Goal: Task Accomplishment & Management: Complete application form

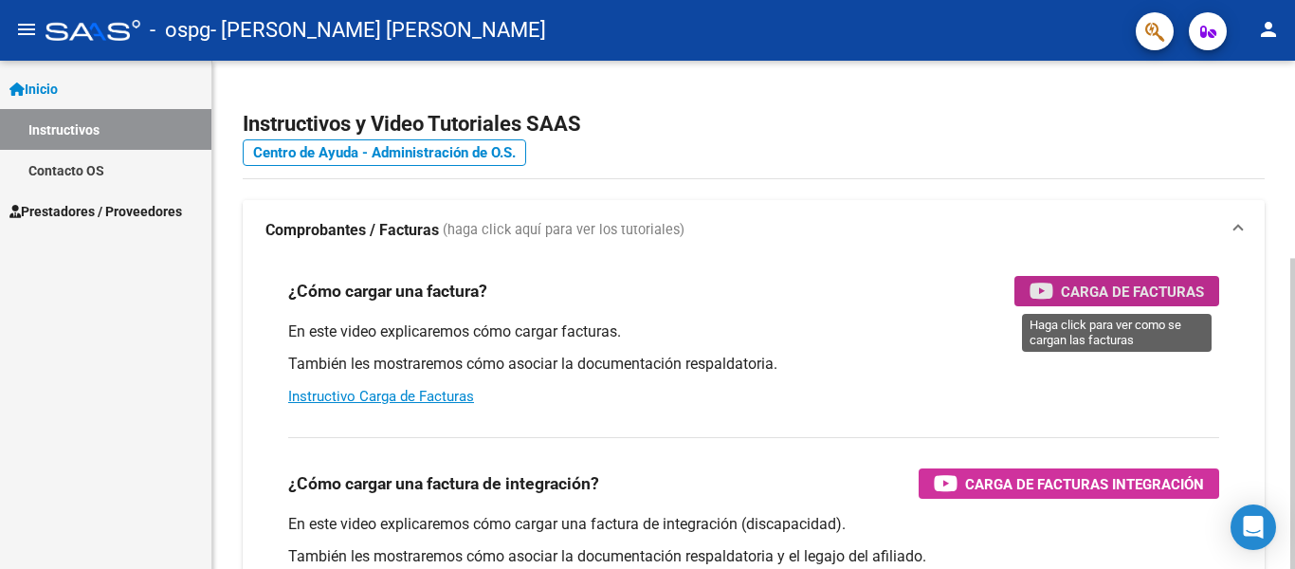
click at [1125, 291] on span "Carga de Facturas" at bounding box center [1132, 292] width 143 height 24
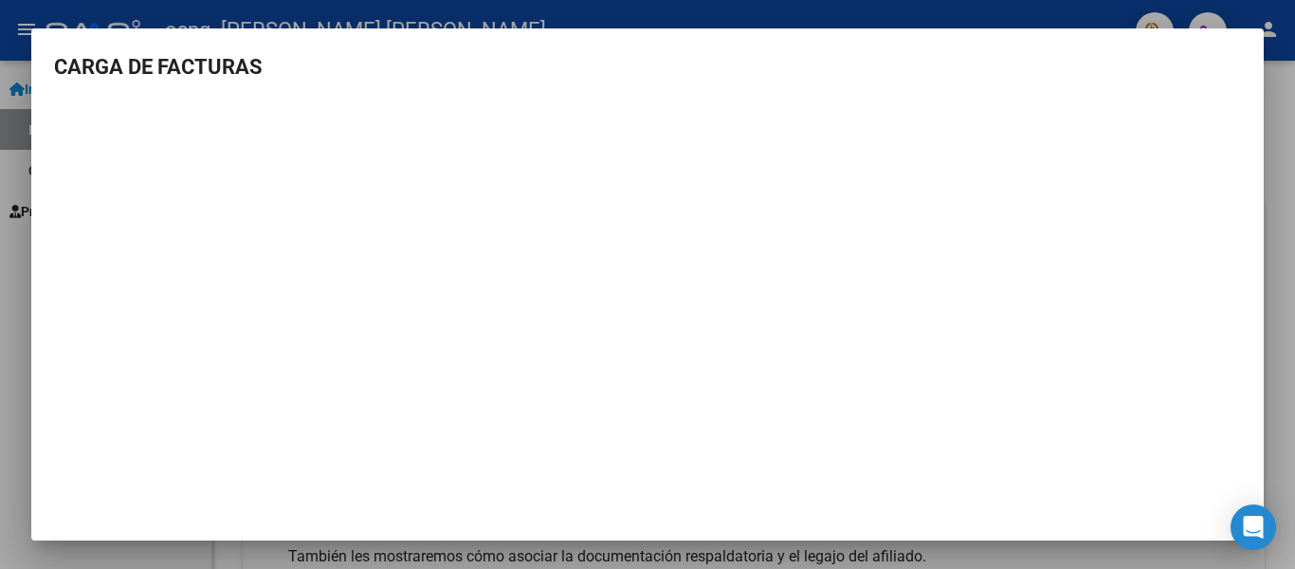
drag, startPoint x: 32, startPoint y: 179, endPoint x: 7, endPoint y: 178, distance: 25.6
click at [10, 178] on div "CARGA DE FACTURAS" at bounding box center [647, 284] width 1295 height 569
click at [7, 175] on div at bounding box center [647, 284] width 1295 height 569
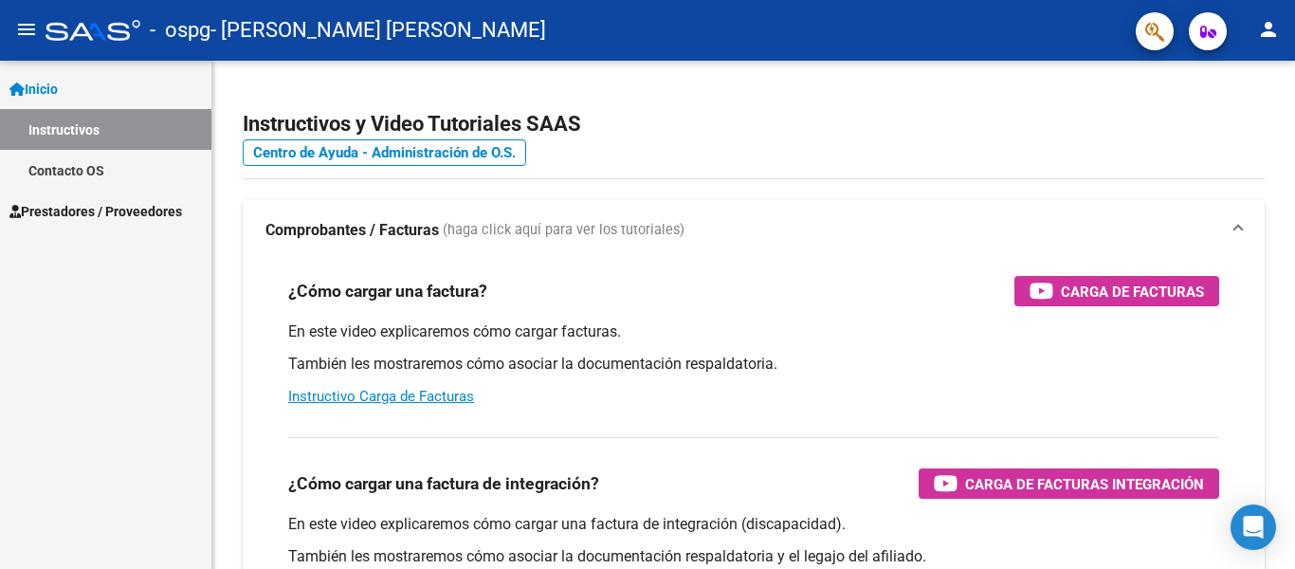
click at [28, 32] on mat-icon "menu" at bounding box center [26, 29] width 23 height 23
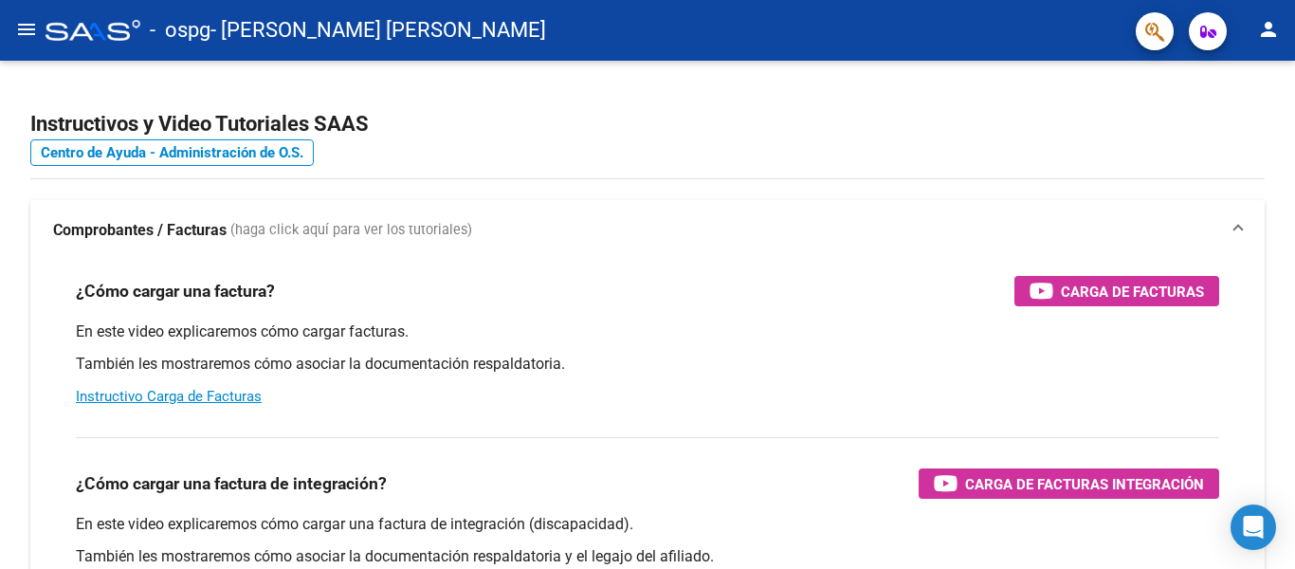
click at [23, 33] on mat-icon "menu" at bounding box center [26, 29] width 23 height 23
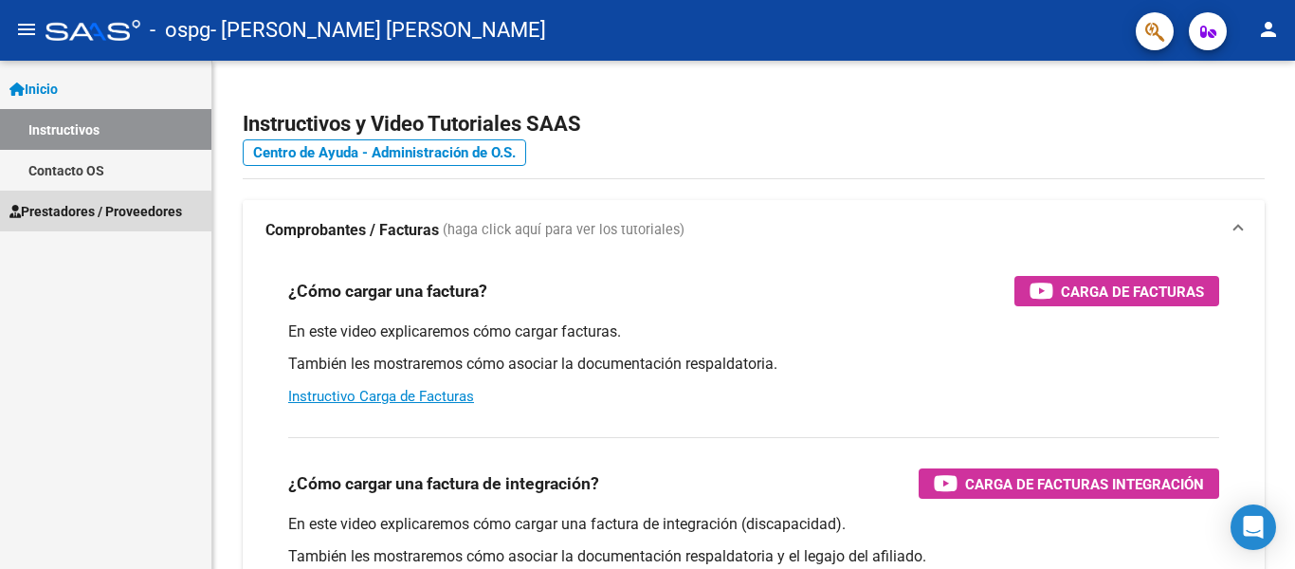
click at [99, 212] on span "Prestadores / Proveedores" at bounding box center [95, 211] width 172 height 21
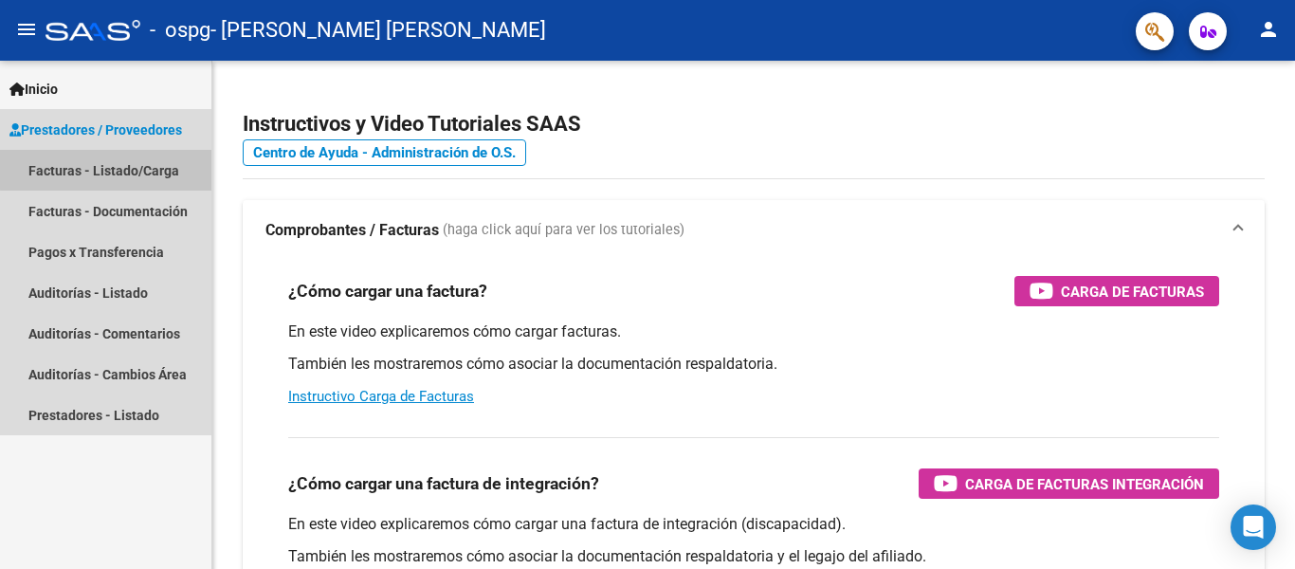
click at [109, 170] on link "Facturas - Listado/Carga" at bounding box center [105, 170] width 211 height 41
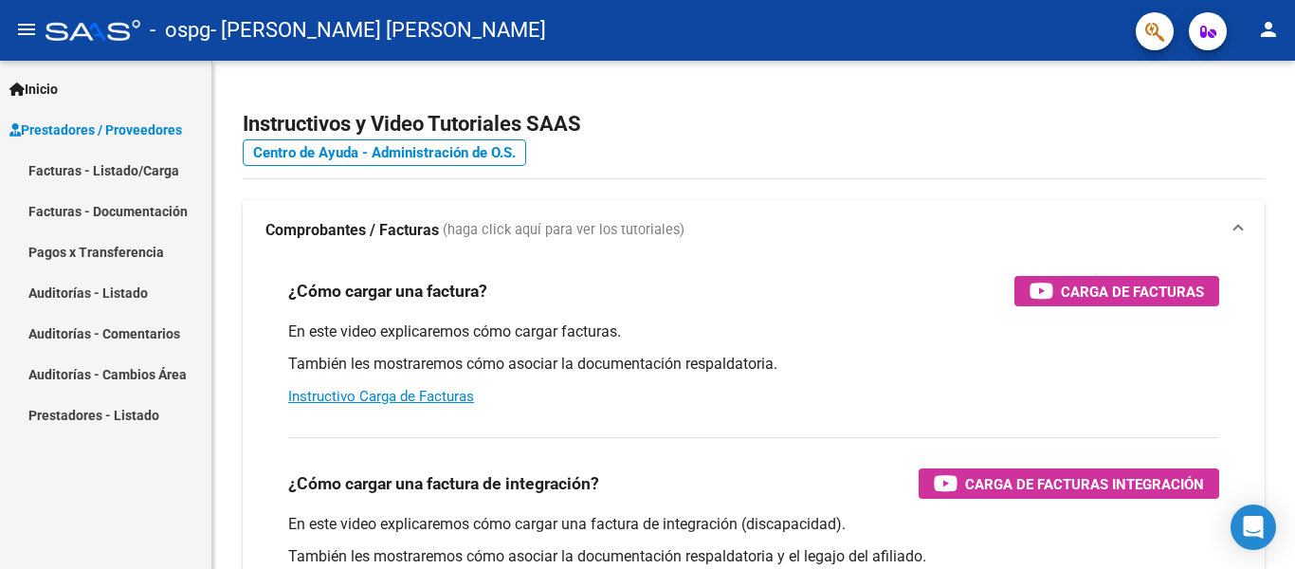
click at [109, 172] on link "Facturas - Listado/Carga" at bounding box center [105, 170] width 211 height 41
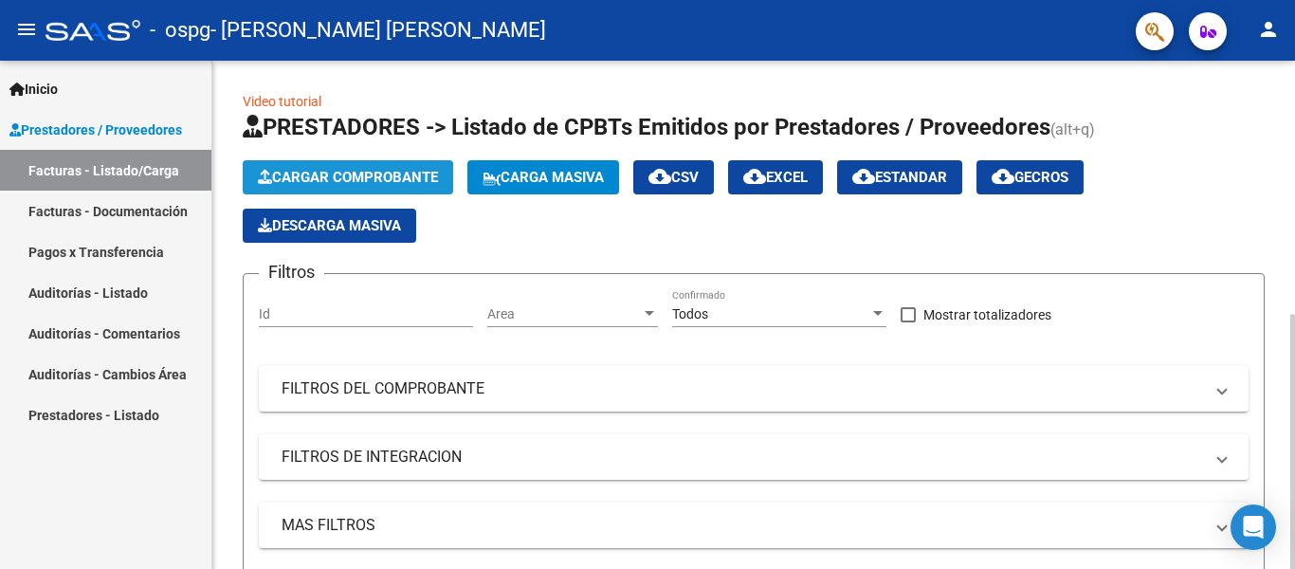
click at [357, 171] on span "Cargar Comprobante" at bounding box center [348, 177] width 180 height 17
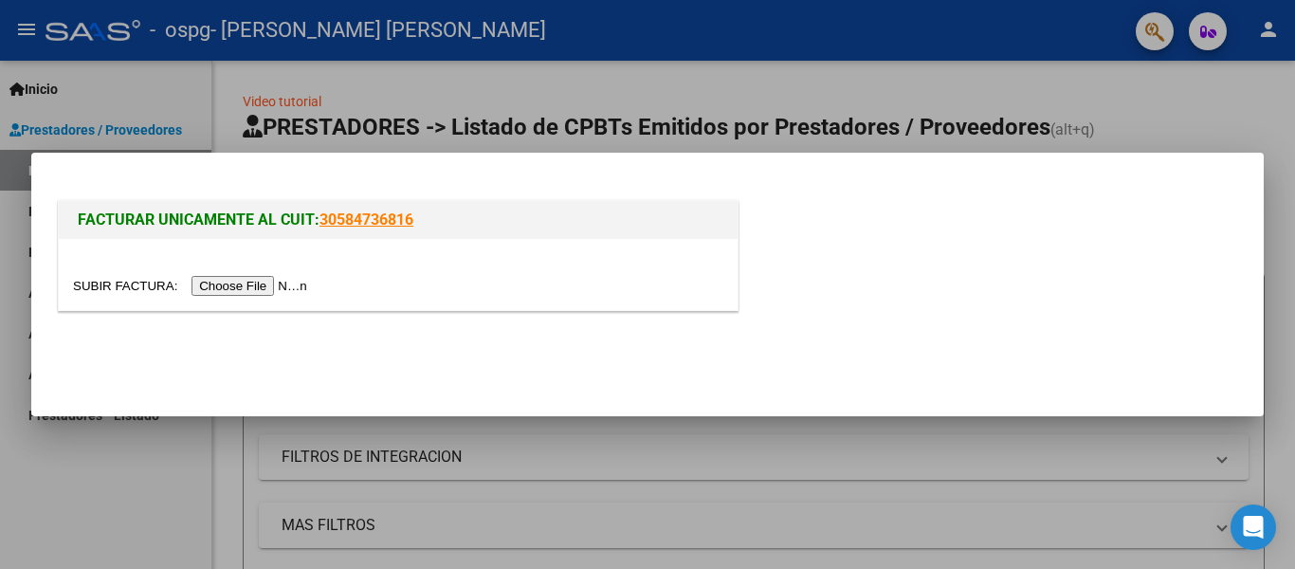
click at [267, 289] on input "file" at bounding box center [193, 286] width 240 height 20
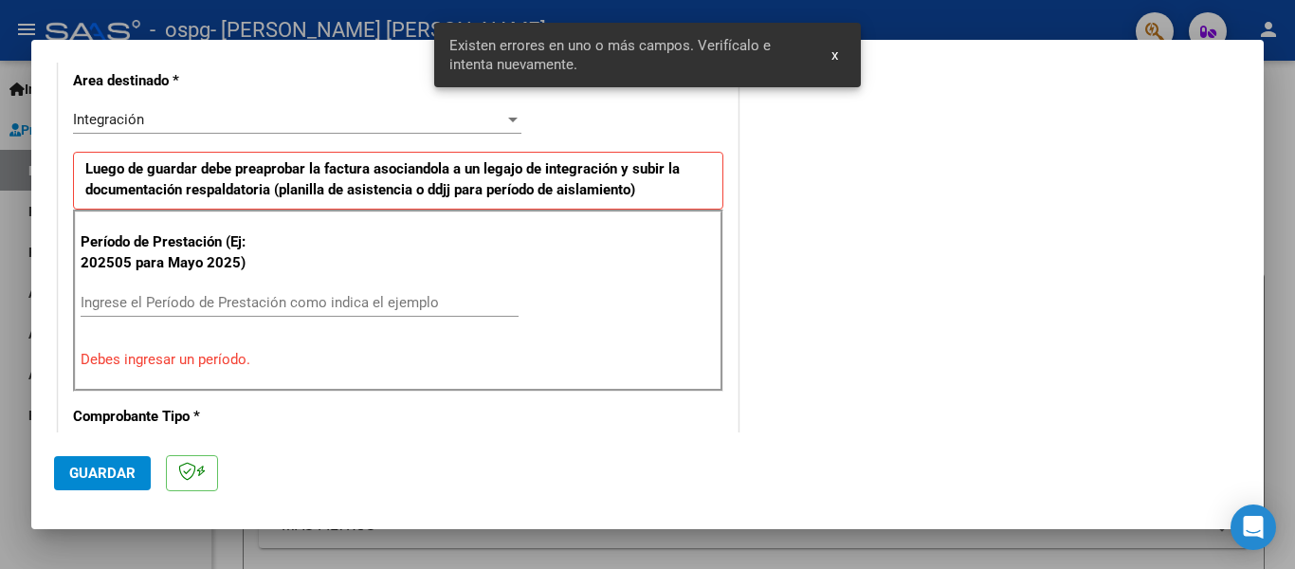
scroll to position [475, 0]
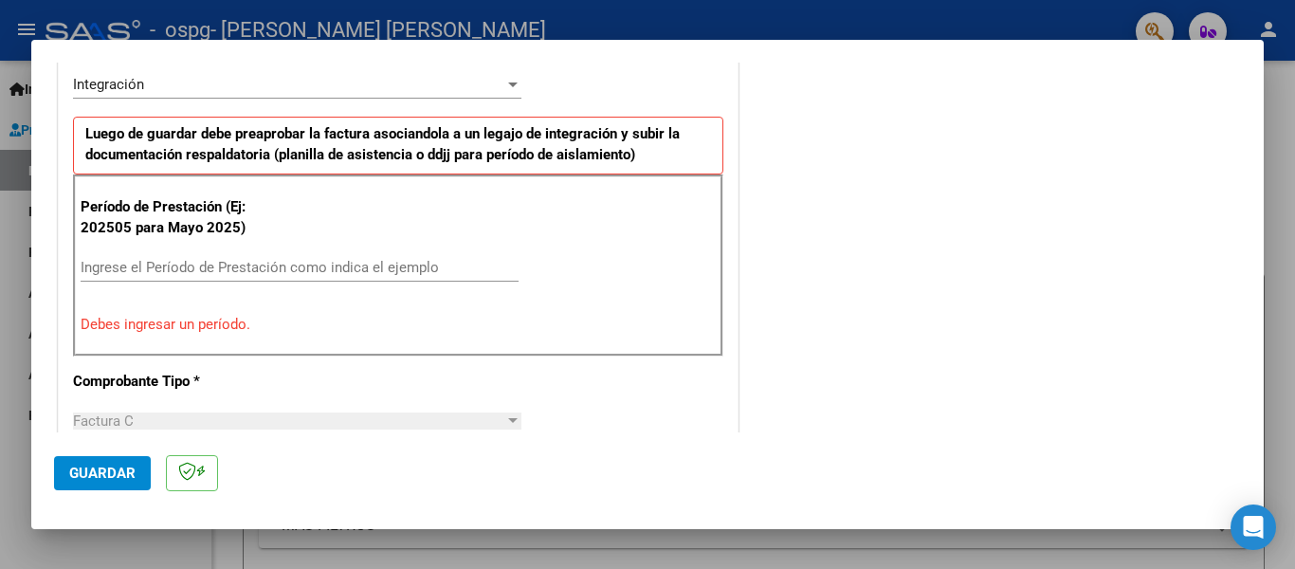
click at [177, 263] on input "Ingrese el Período de Prestación como indica el ejemplo" at bounding box center [300, 267] width 438 height 17
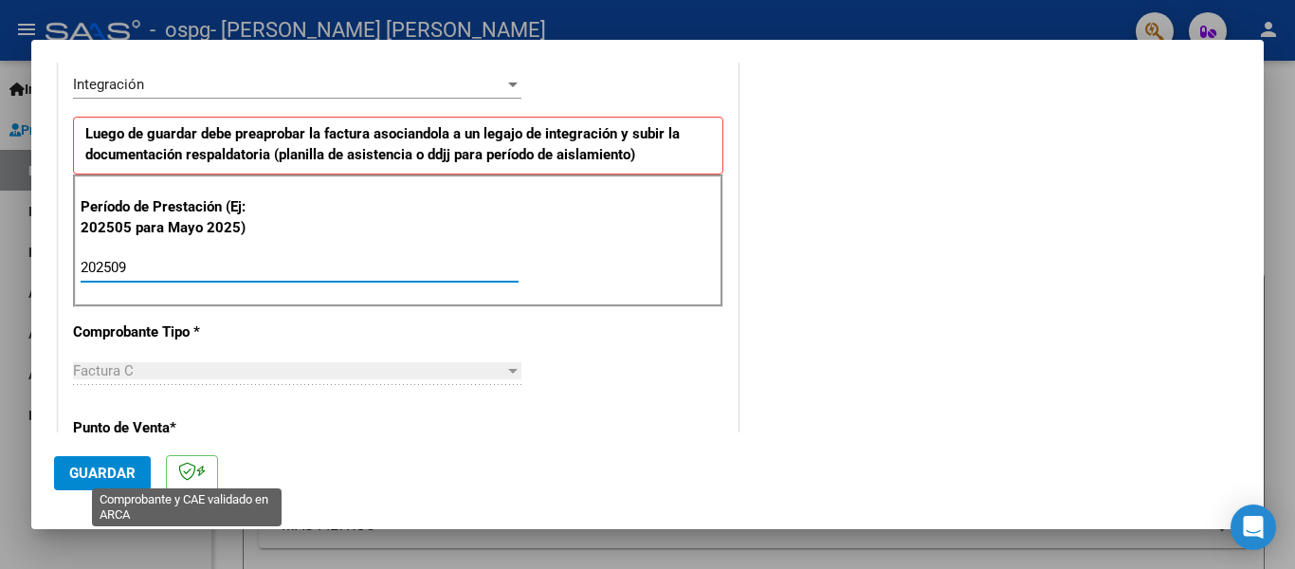
type input "202509"
click at [190, 476] on icon at bounding box center [187, 471] width 18 height 19
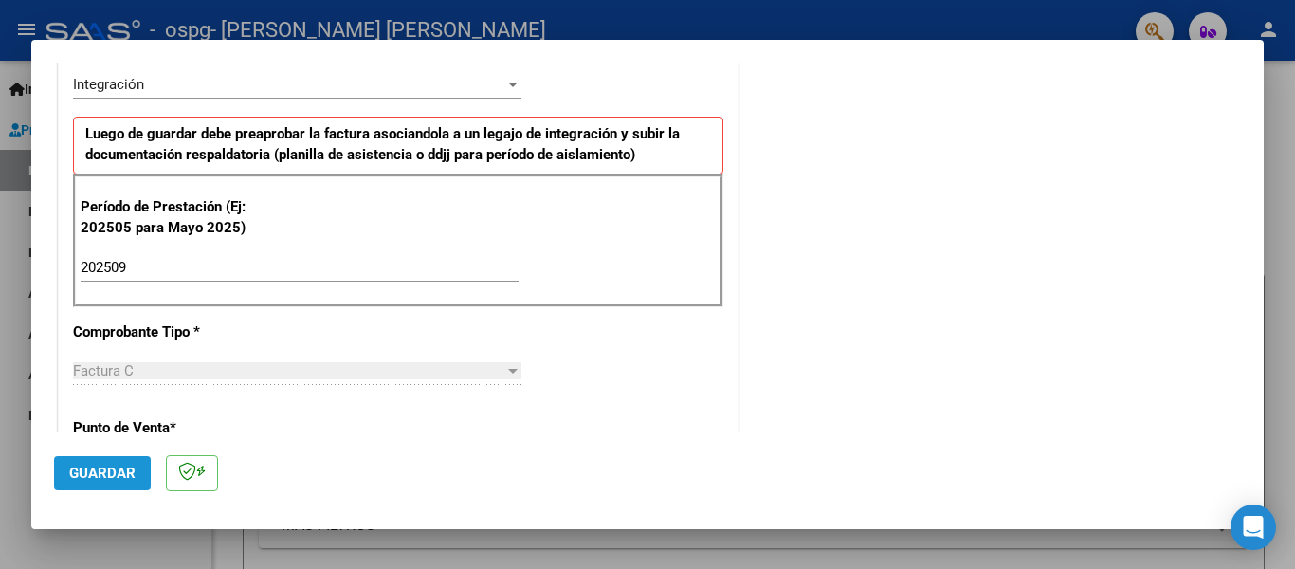
click at [88, 474] on span "Guardar" at bounding box center [102, 472] width 66 height 17
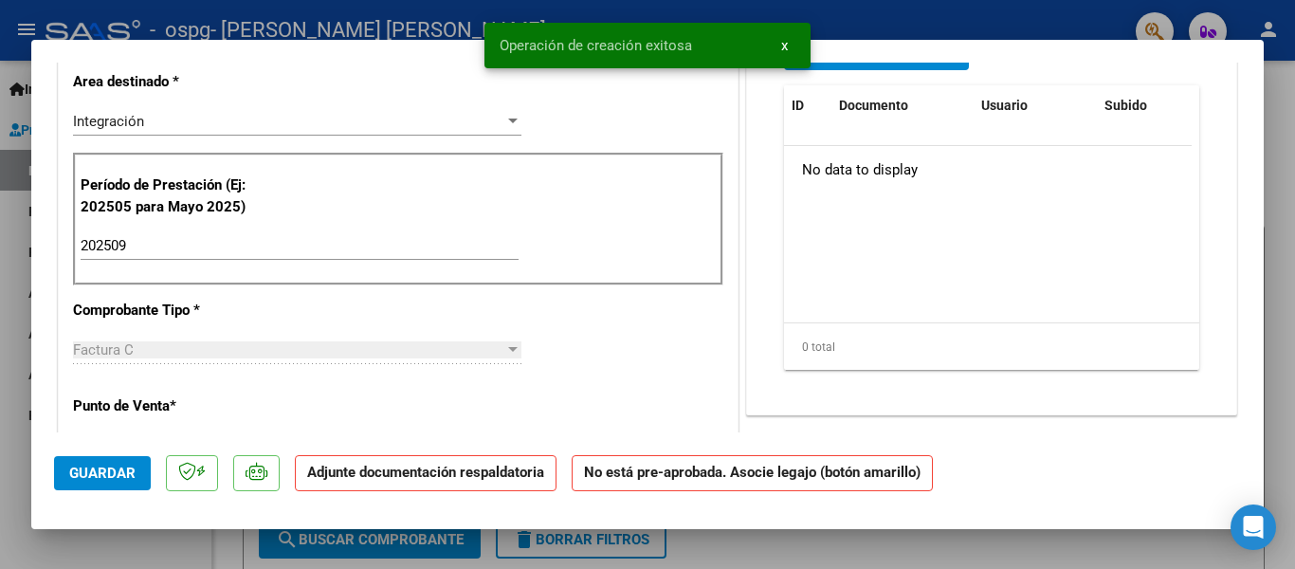
scroll to position [0, 0]
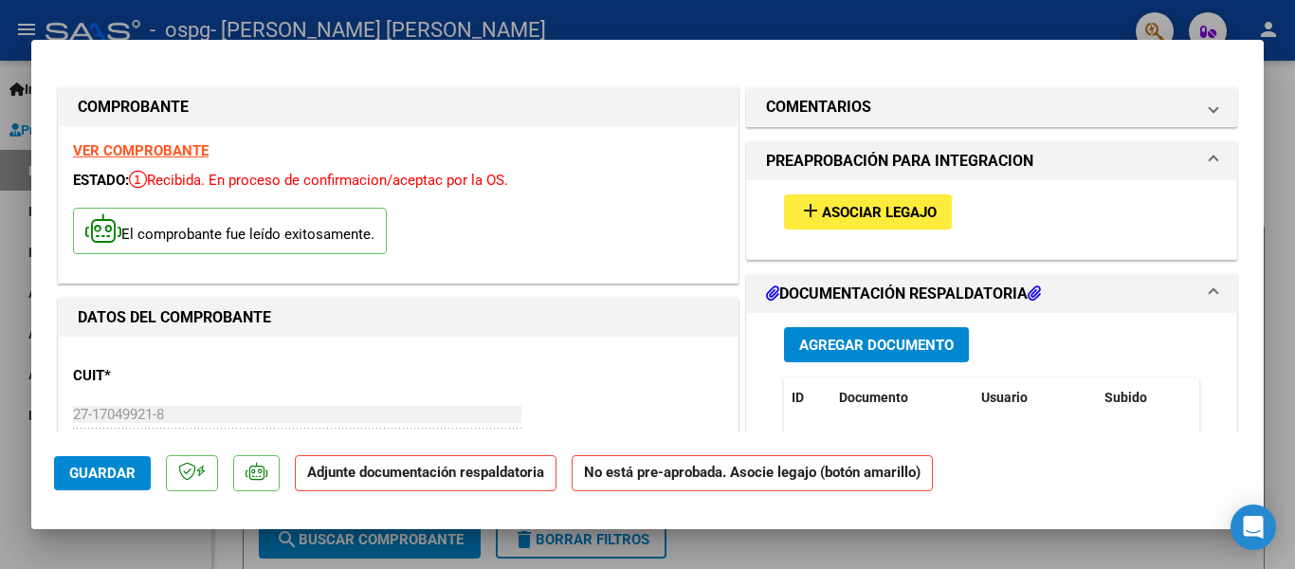
click at [835, 211] on span "Asociar Legajo" at bounding box center [879, 212] width 115 height 17
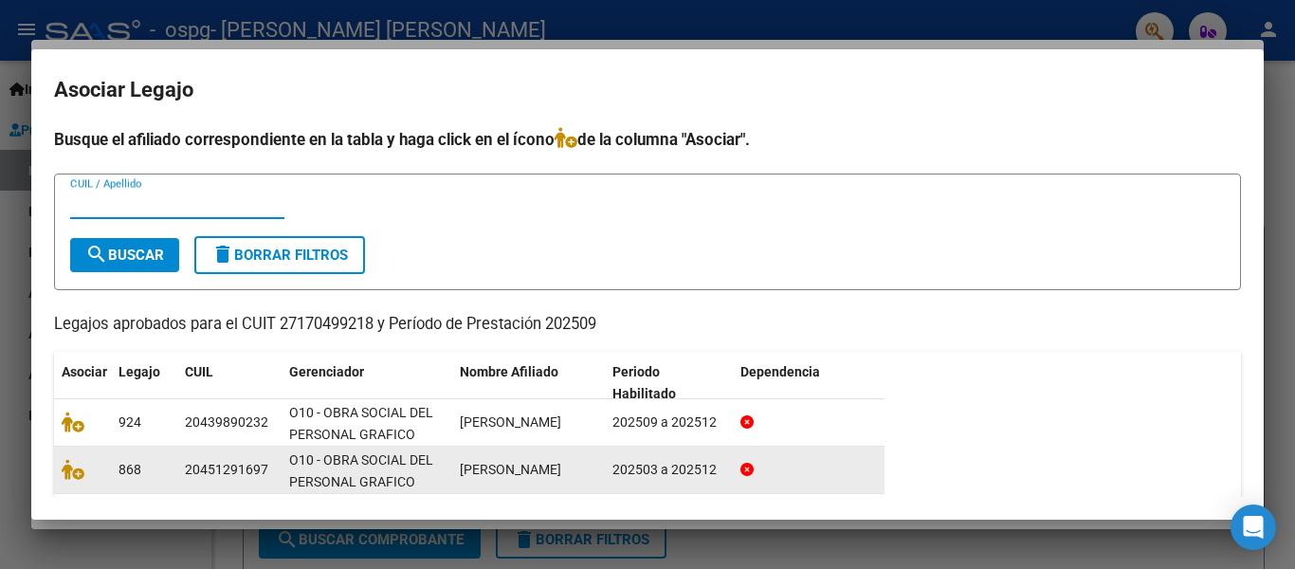
click at [550, 467] on span "LOBO EMANUEL ADRIEL" at bounding box center [510, 469] width 101 height 15
click at [130, 475] on span "868" at bounding box center [129, 469] width 23 height 15
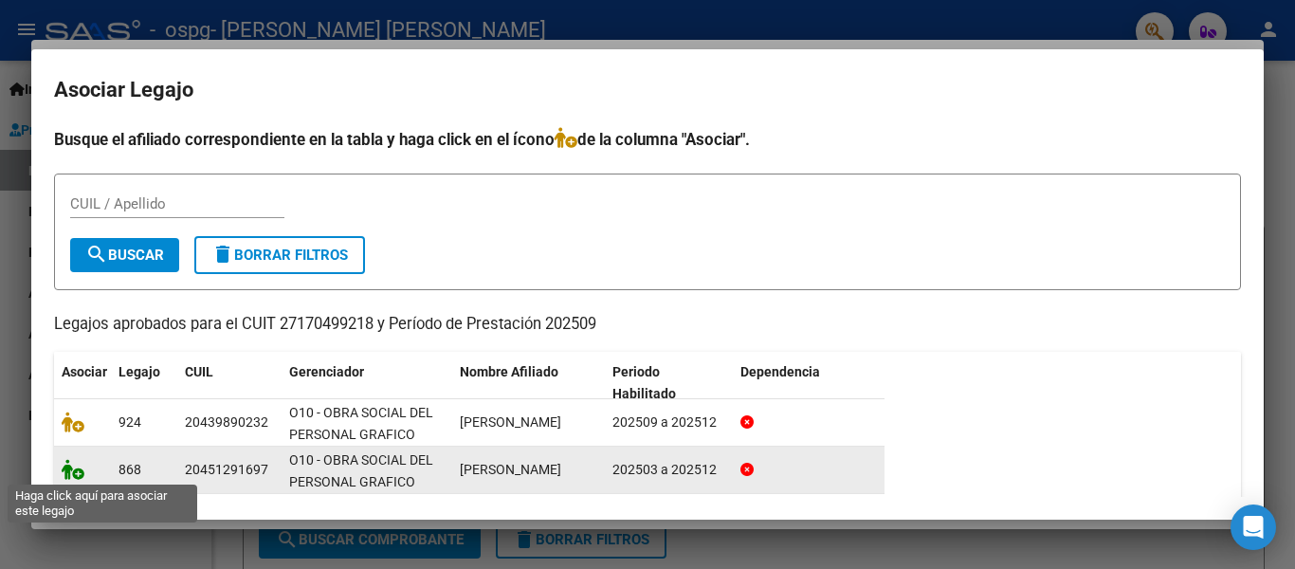
click at [76, 471] on icon at bounding box center [73, 469] width 23 height 21
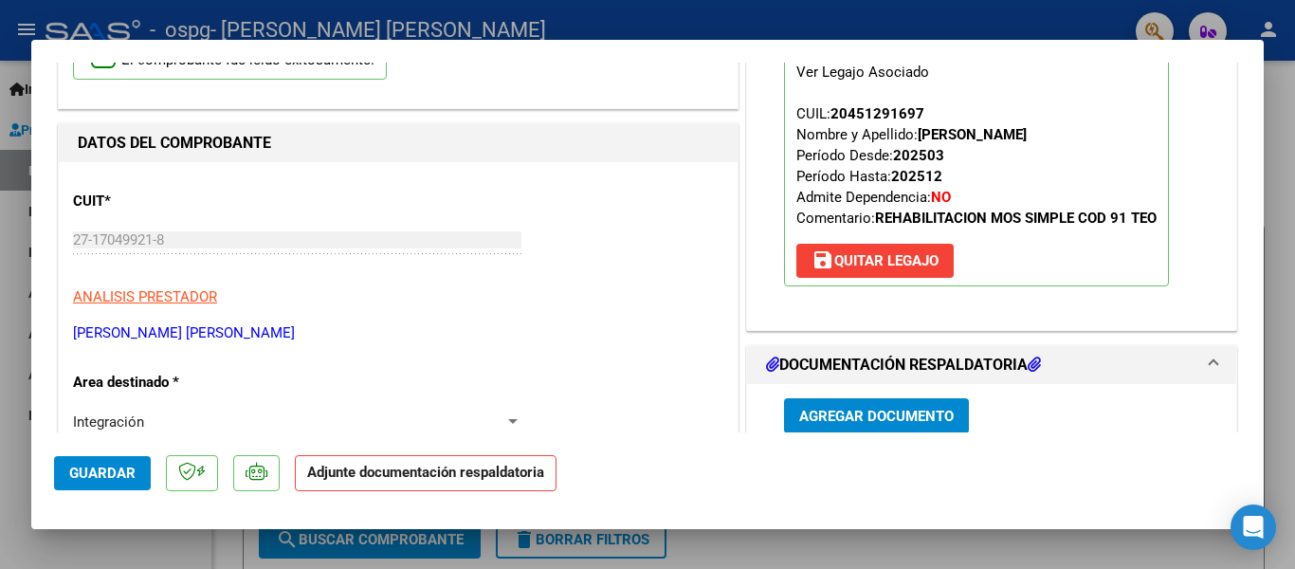
scroll to position [203, 0]
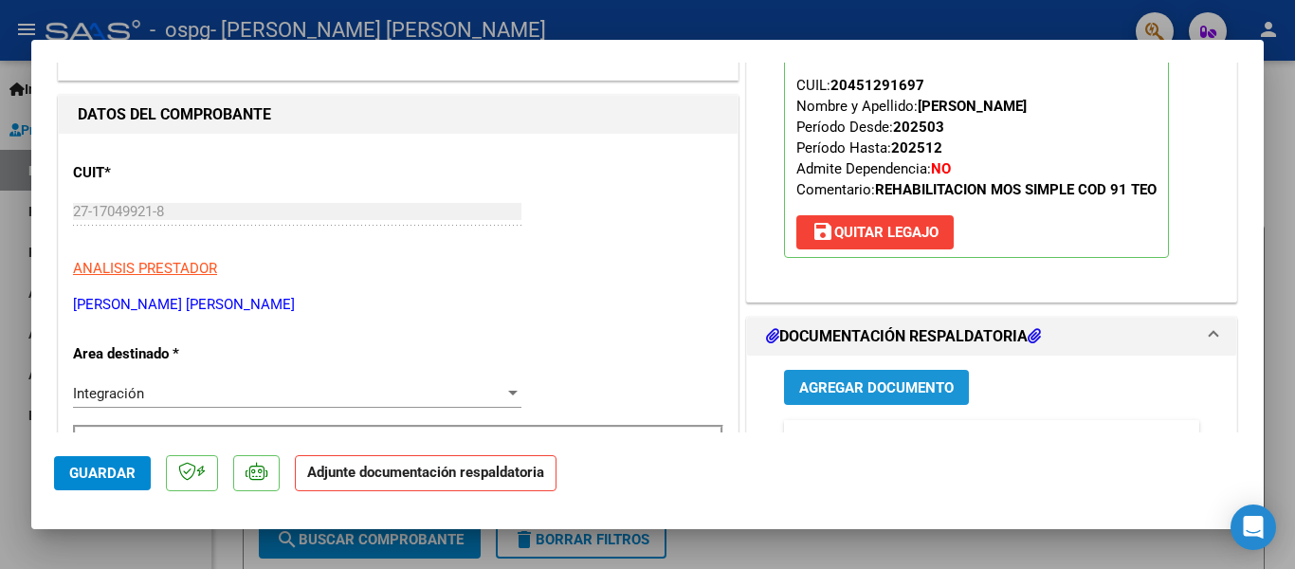
click at [899, 390] on span "Agregar Documento" at bounding box center [876, 387] width 154 height 17
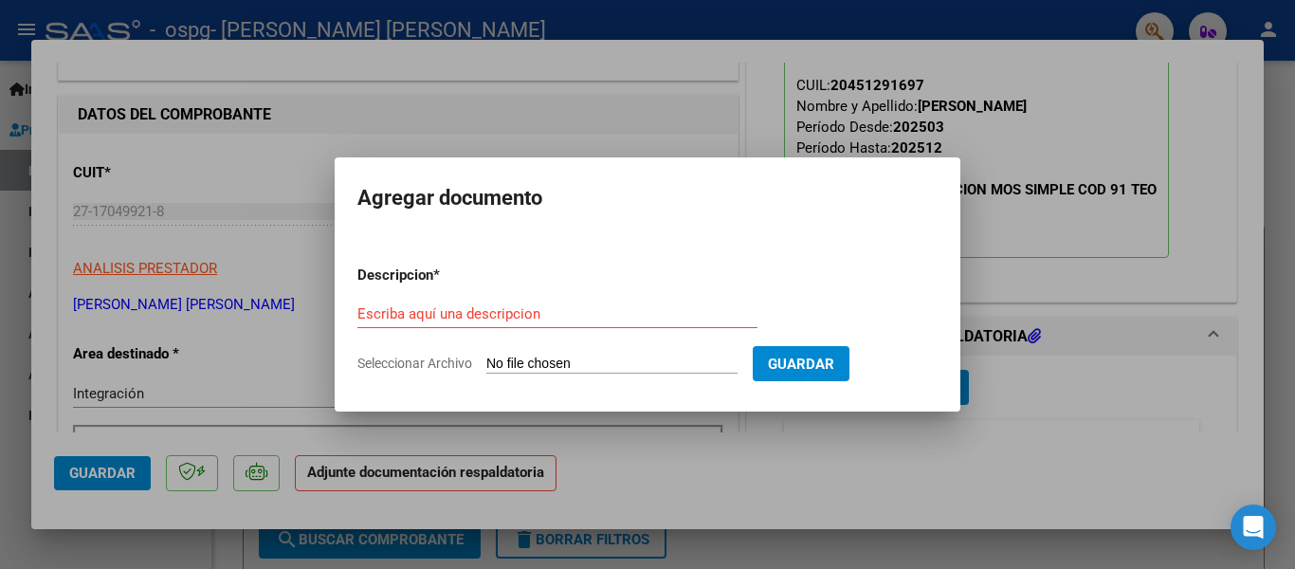
click at [654, 355] on input "Seleccionar Archivo" at bounding box center [611, 364] width 251 height 18
type input "C:\fakepath\ASISTENCIA.pdf"
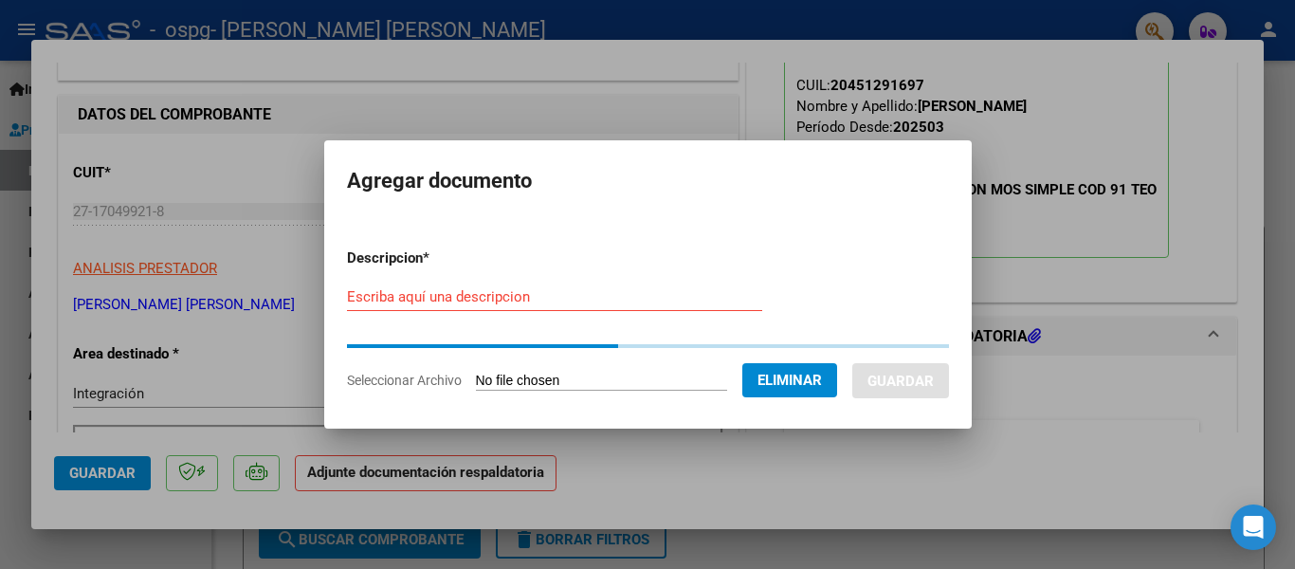
click at [465, 300] on input "Escriba aquí una descripcion" at bounding box center [554, 296] width 415 height 17
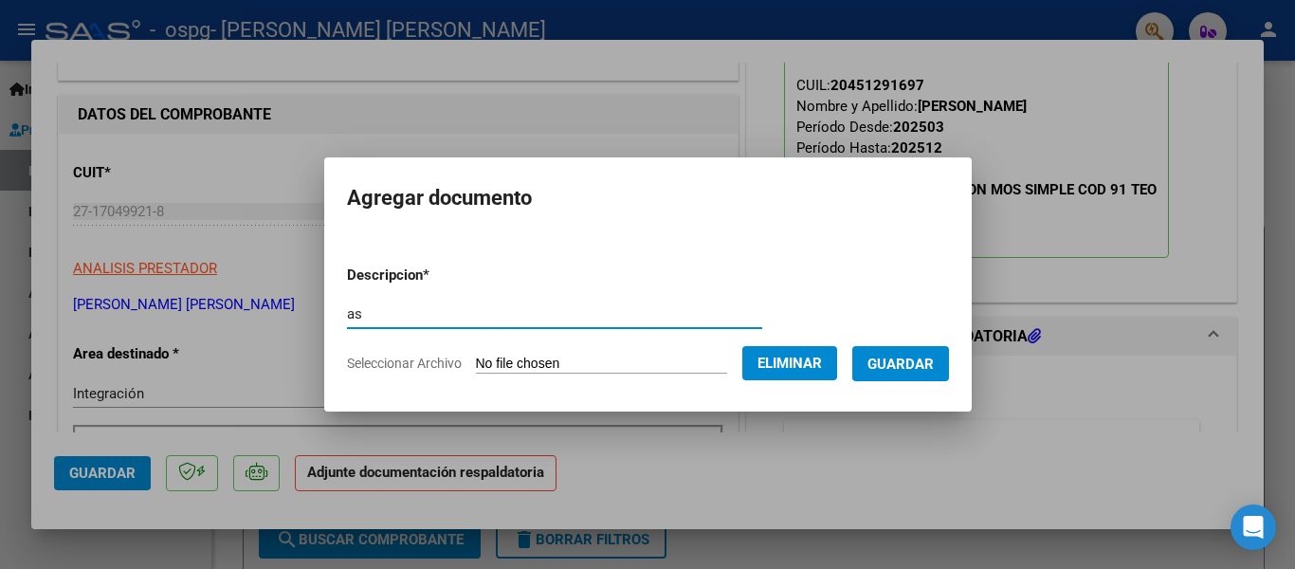
type input "a"
type input "ASISTENCIA SEPT"
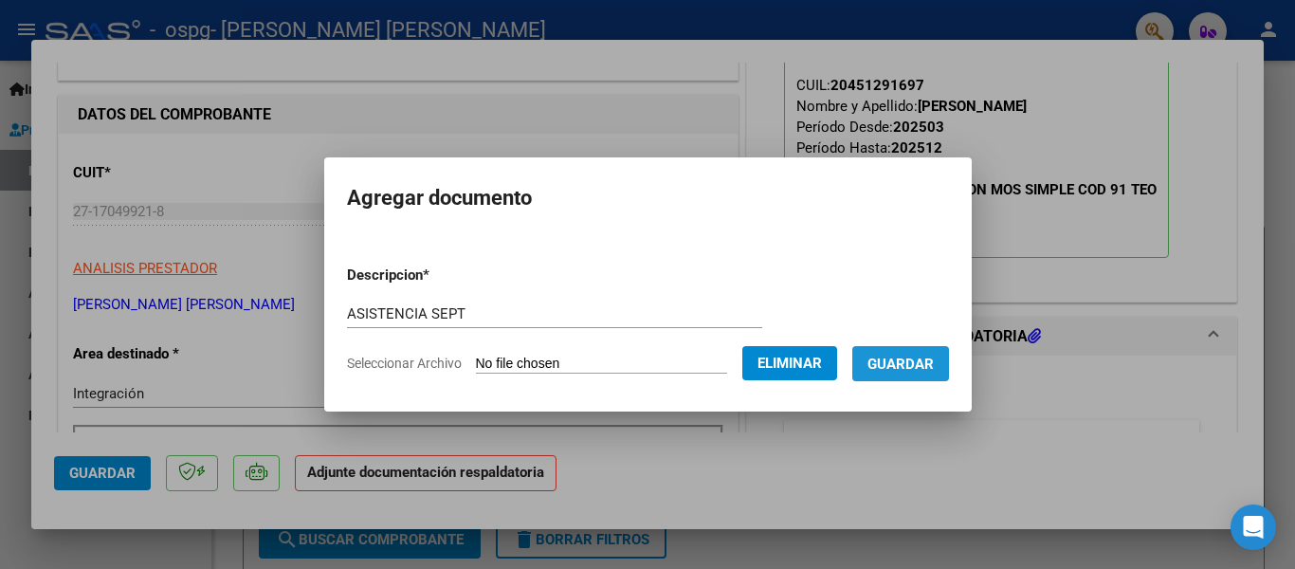
click at [899, 364] on span "Guardar" at bounding box center [900, 363] width 66 height 17
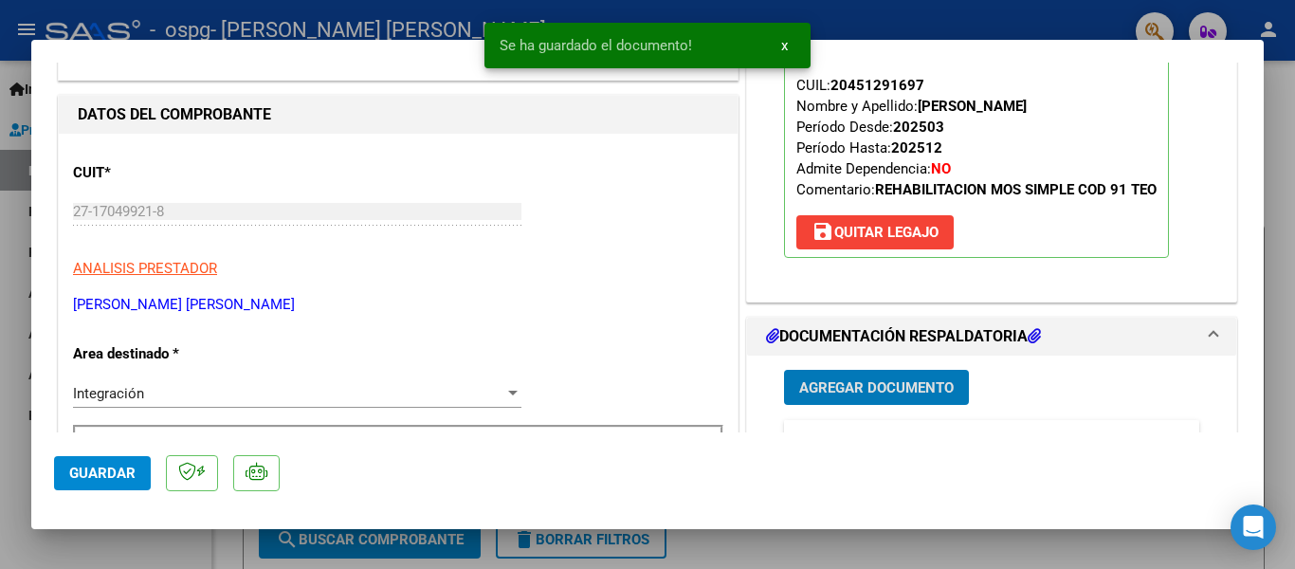
click at [920, 396] on span "Agregar Documento" at bounding box center [876, 387] width 154 height 17
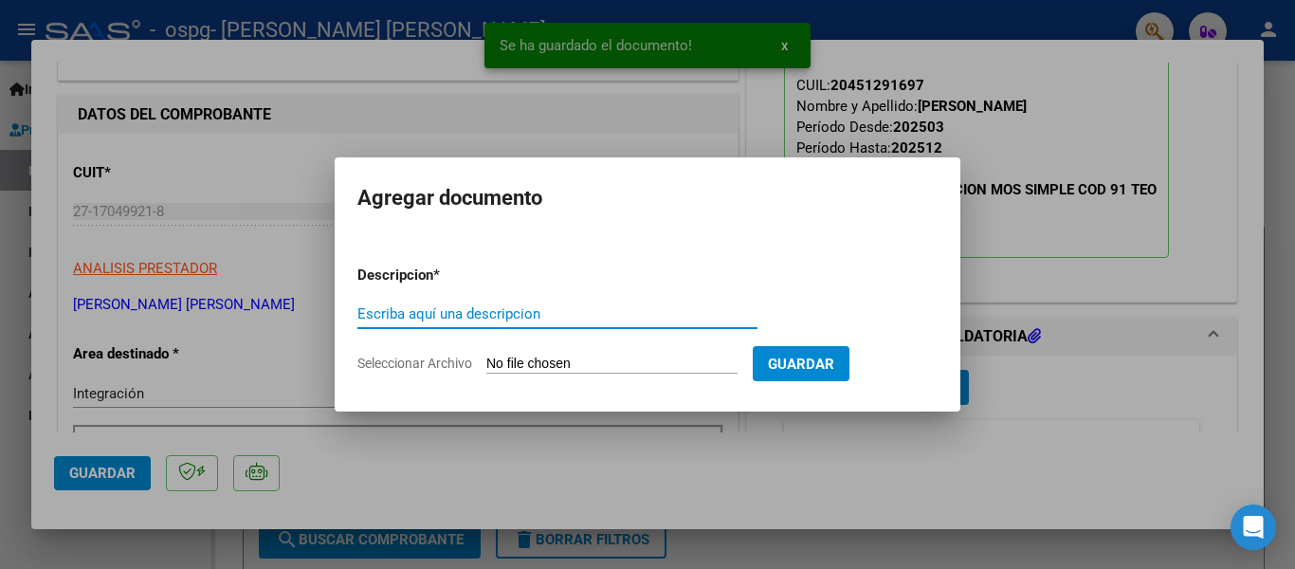
click at [814, 367] on span "Guardar" at bounding box center [801, 363] width 66 height 17
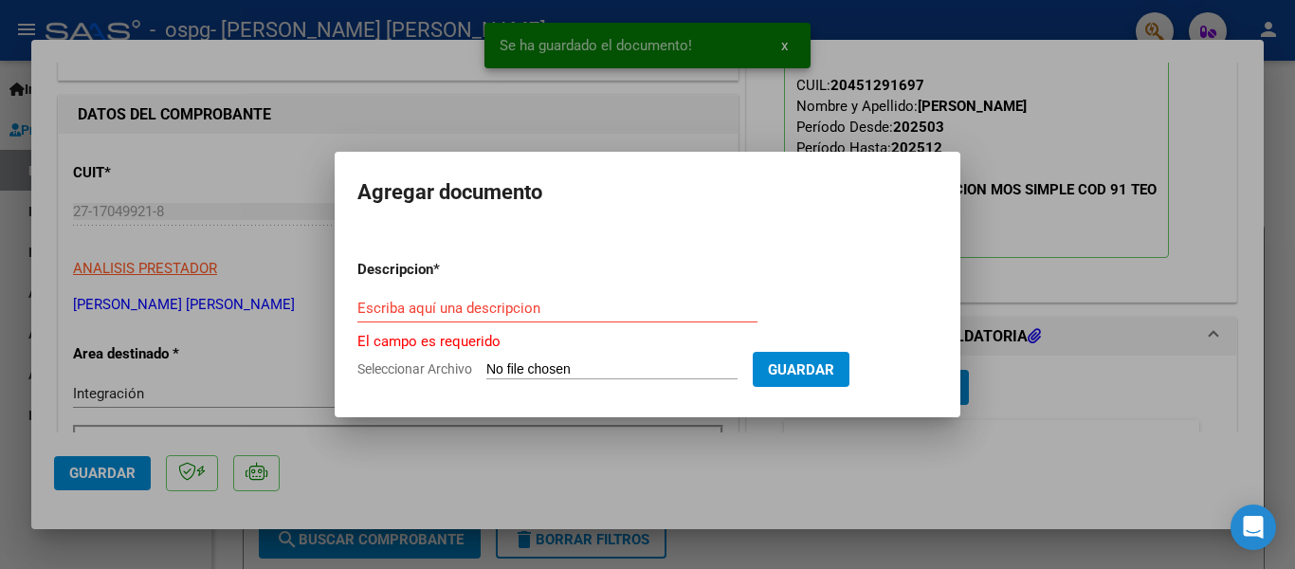
drag, startPoint x: 94, startPoint y: 470, endPoint x: 552, endPoint y: 450, distance: 458.2
click at [98, 470] on div at bounding box center [647, 284] width 1295 height 569
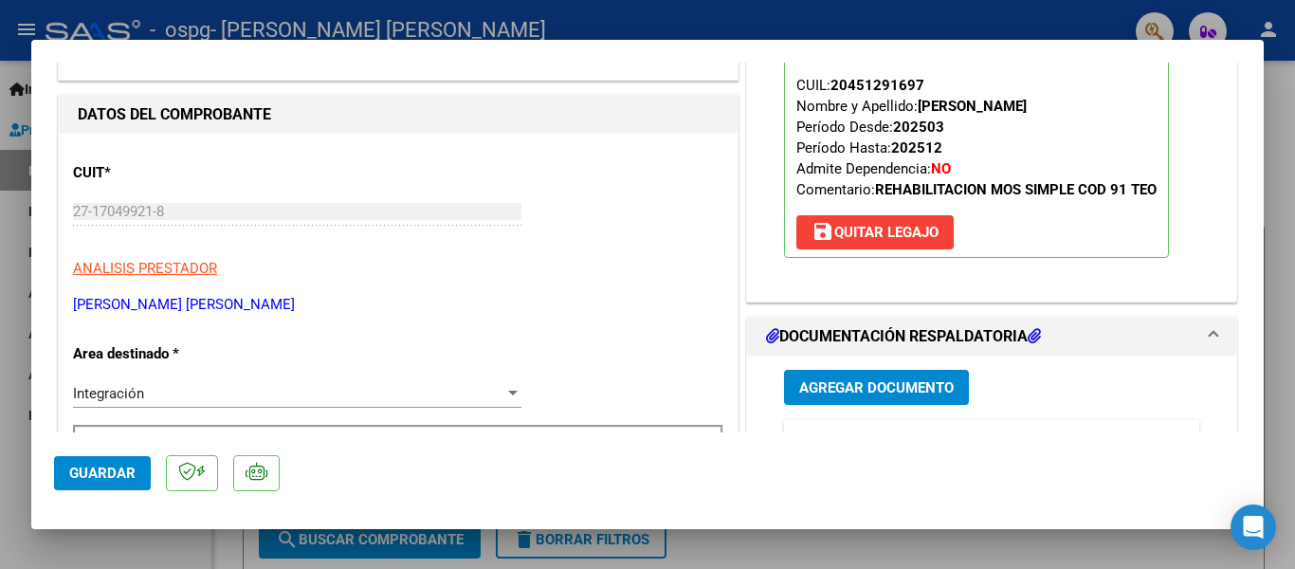
click at [901, 389] on span "Agregar Documento" at bounding box center [876, 387] width 154 height 17
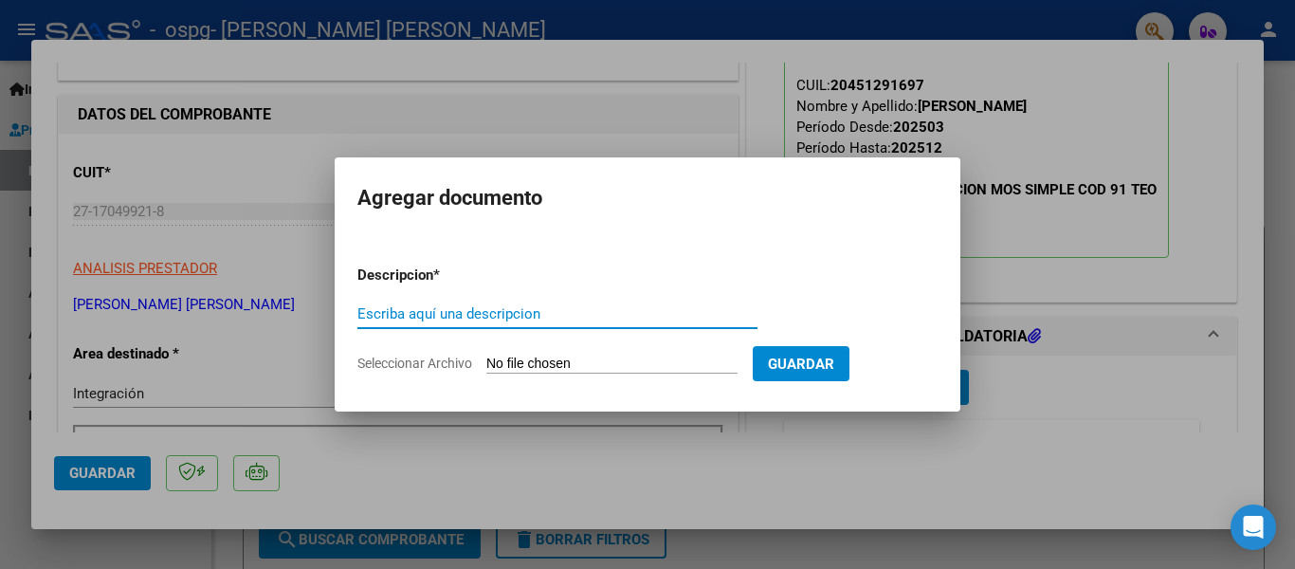
click at [532, 360] on input "Seleccionar Archivo" at bounding box center [611, 364] width 251 height 18
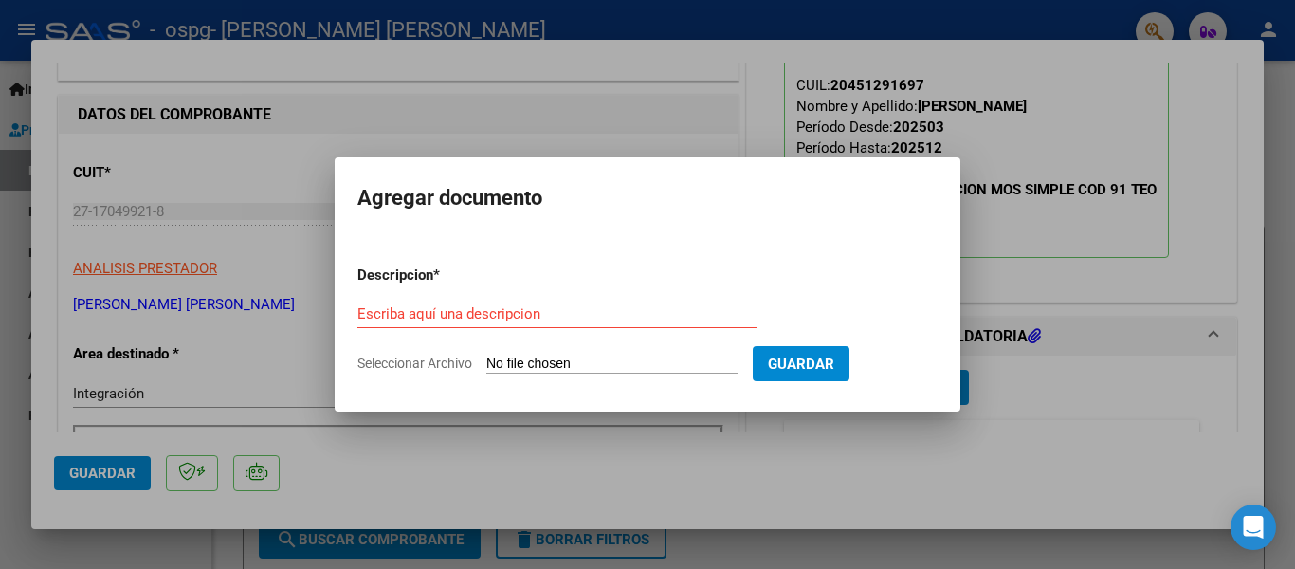
type input "C:\fakepath\ASISTENCIA.pdf"
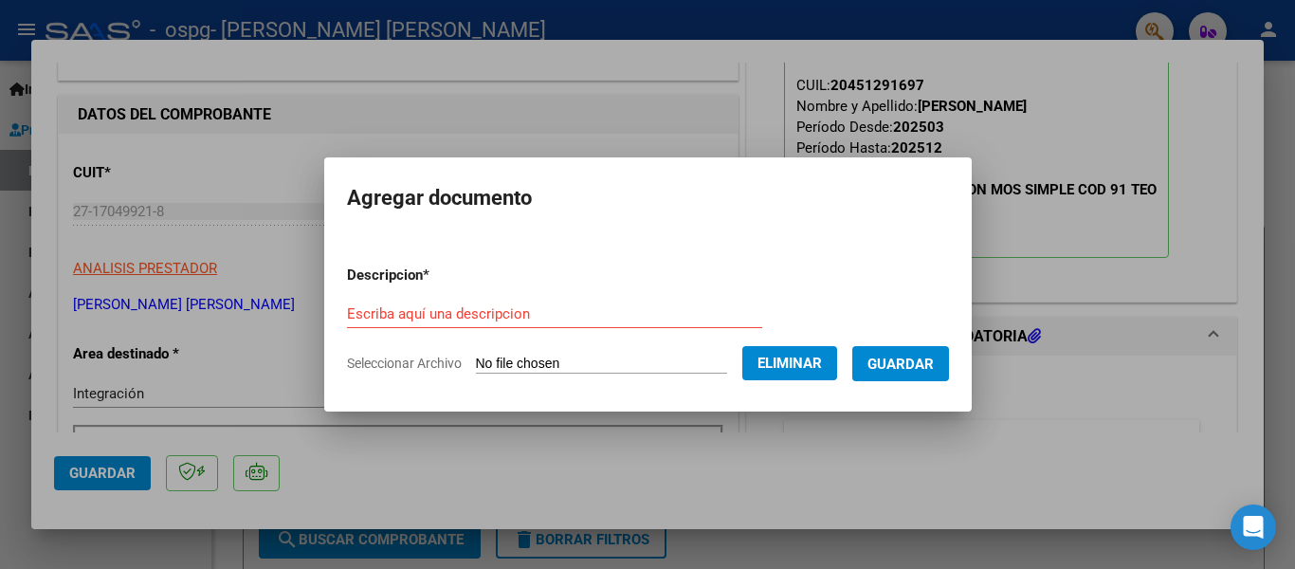
click at [504, 293] on form "Descripcion * Escriba aquí una descripcion Seleccionar Archivo Eliminar Guardar" at bounding box center [648, 319] width 602 height 138
click at [497, 307] on input "Escriba aquí una descripcion" at bounding box center [554, 313] width 415 height 17
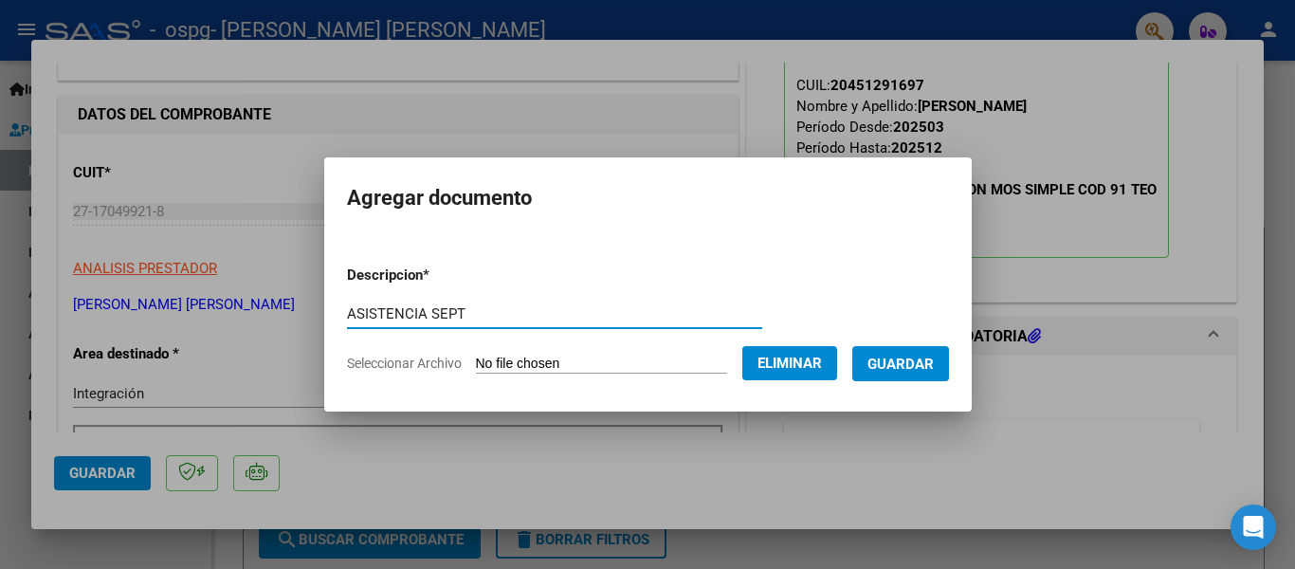
type input "ASISTENCIA SEPT"
click at [898, 363] on span "Guardar" at bounding box center [900, 363] width 66 height 17
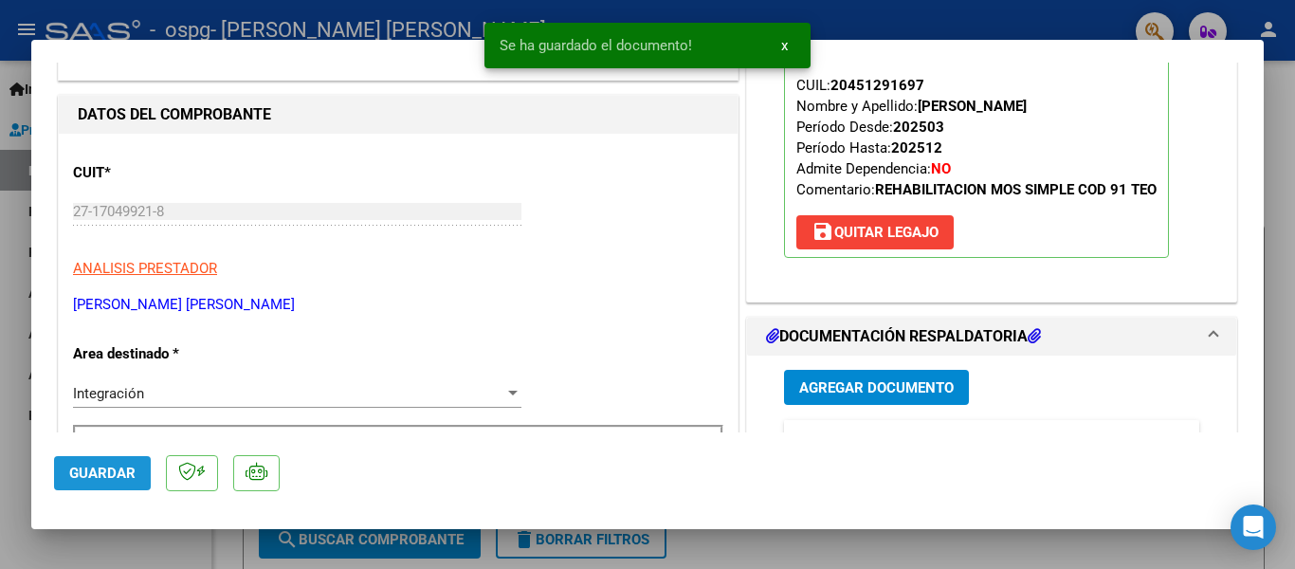
click at [129, 469] on span "Guardar" at bounding box center [102, 472] width 66 height 17
click at [790, 50] on button "x" at bounding box center [784, 45] width 37 height 34
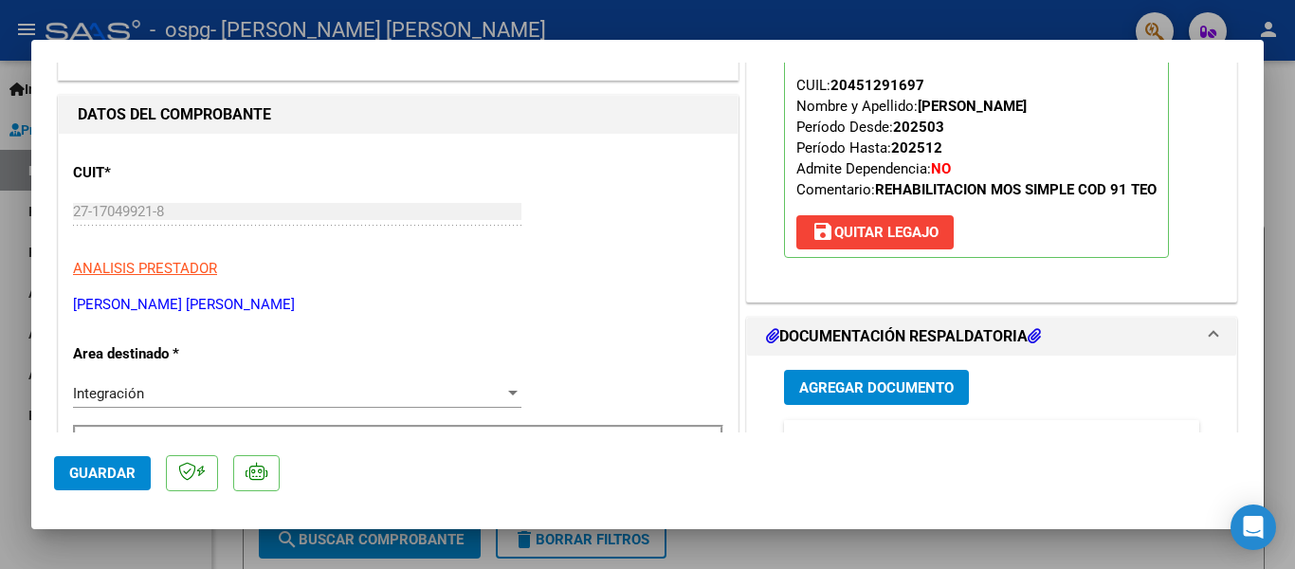
click at [13, 217] on div at bounding box center [647, 284] width 1295 height 569
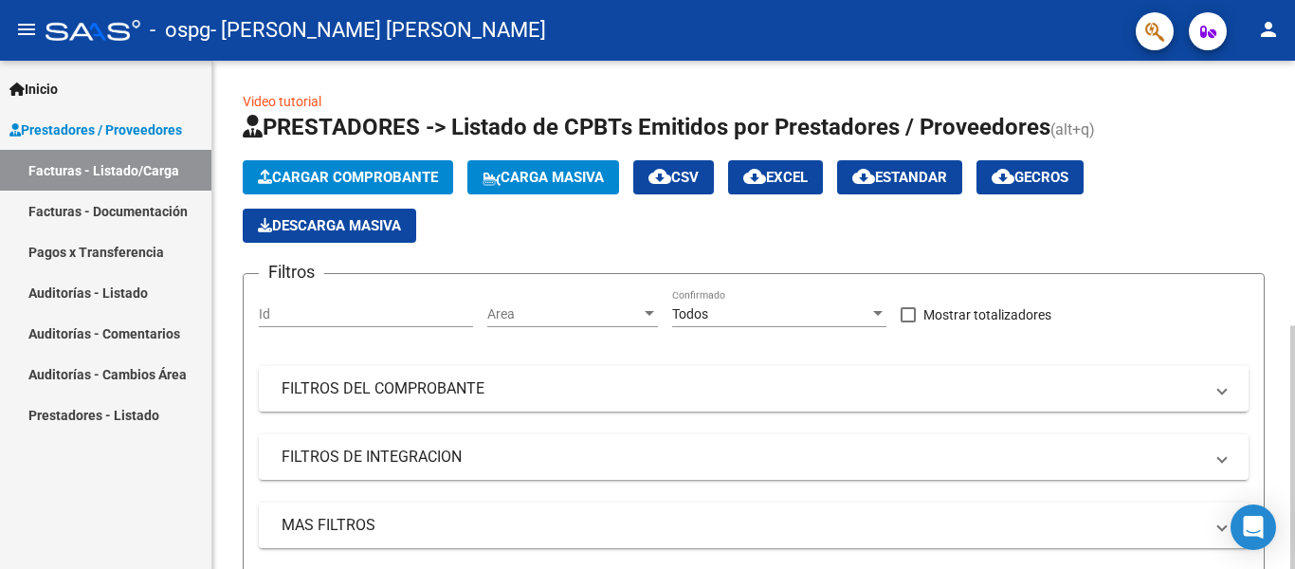
click at [377, 167] on button "Cargar Comprobante" at bounding box center [348, 177] width 210 height 34
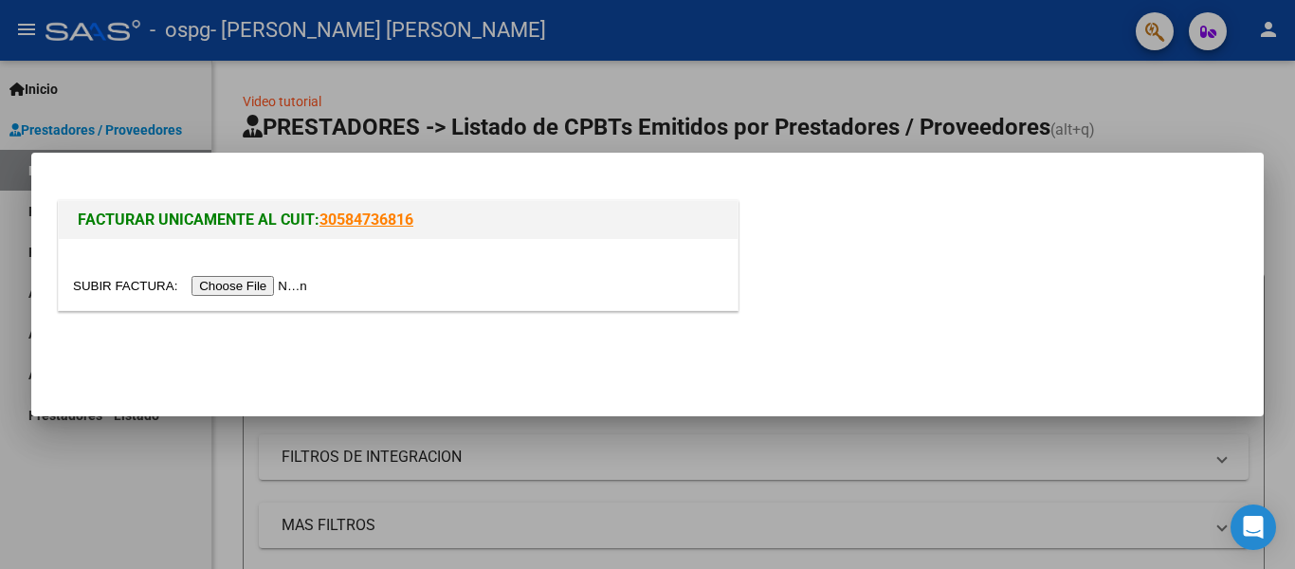
click at [283, 285] on input "file" at bounding box center [193, 286] width 240 height 20
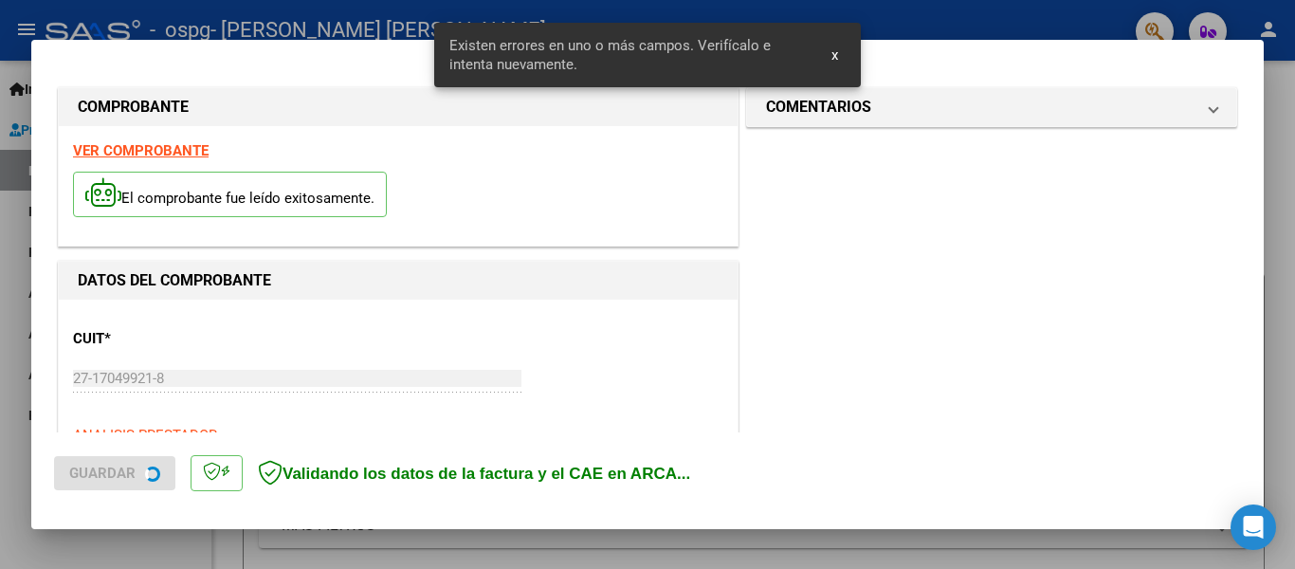
scroll to position [475, 0]
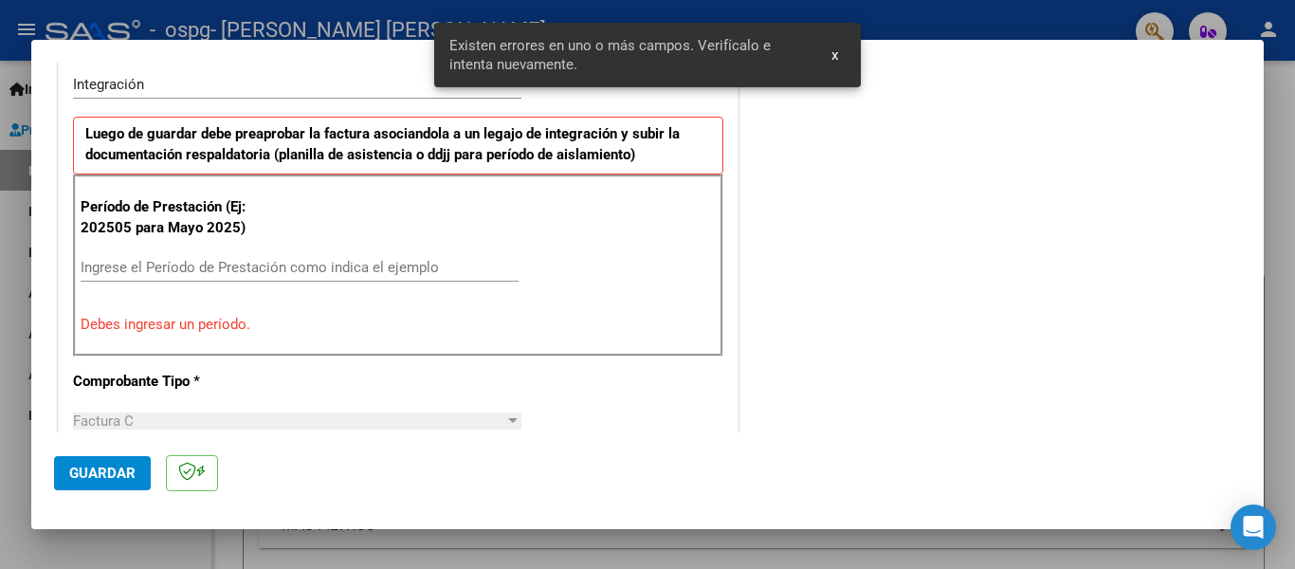
click at [137, 267] on input "Ingrese el Período de Prestación como indica el ejemplo" at bounding box center [300, 267] width 438 height 17
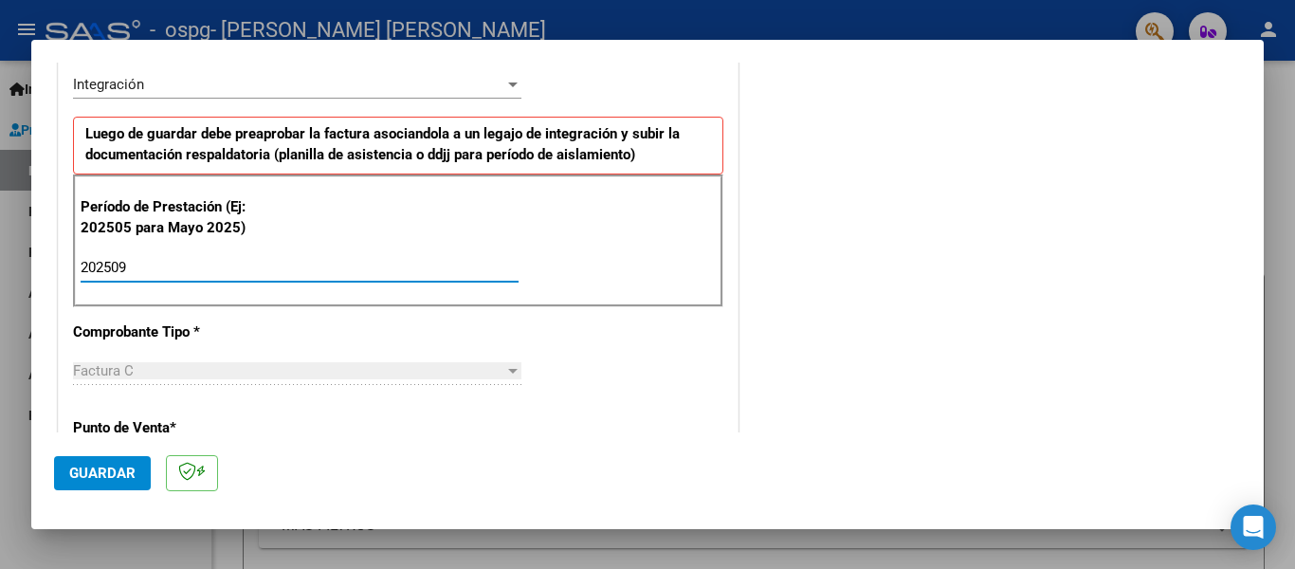
type input "202509"
click at [110, 475] on span "Guardar" at bounding box center [102, 472] width 66 height 17
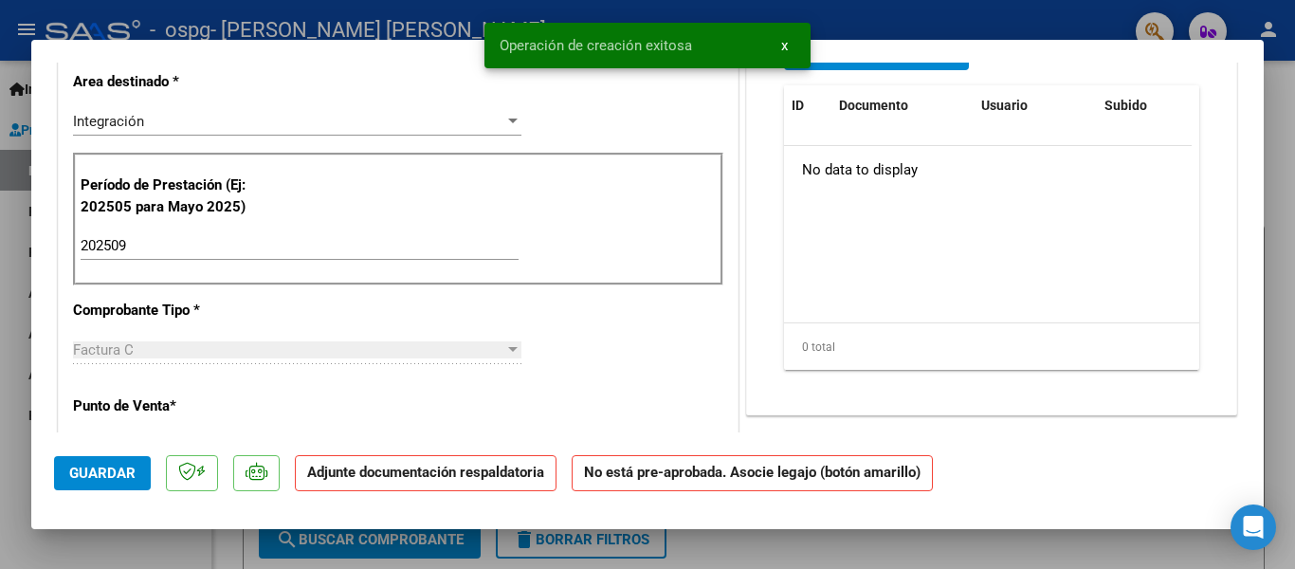
scroll to position [0, 0]
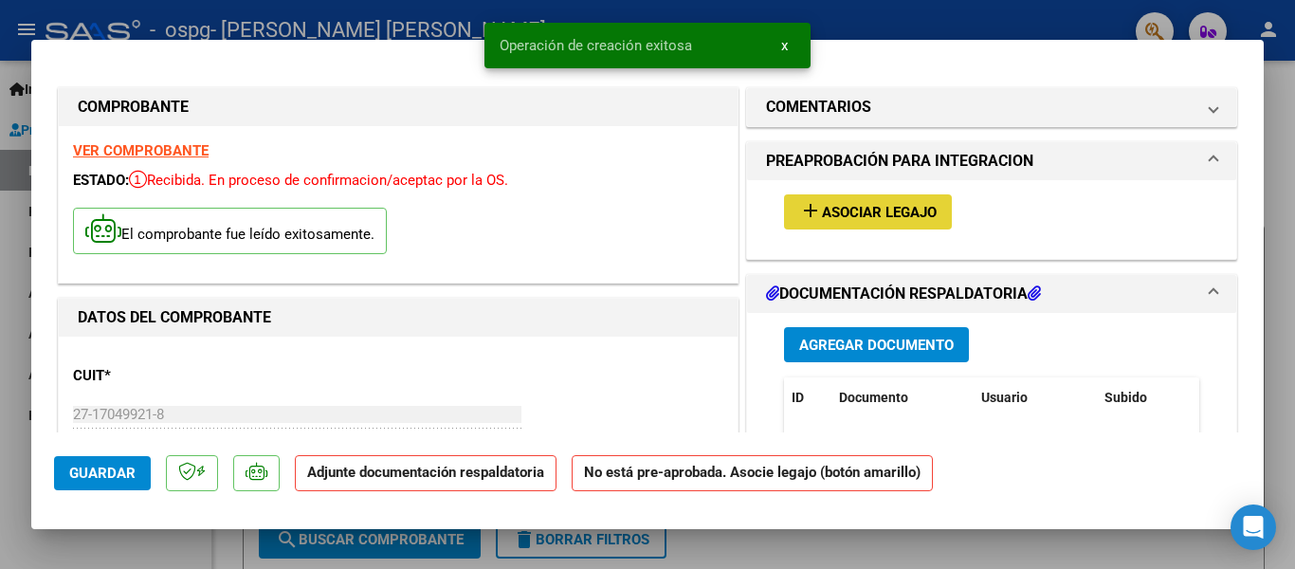
click at [844, 212] on span "Asociar Legajo" at bounding box center [879, 212] width 115 height 17
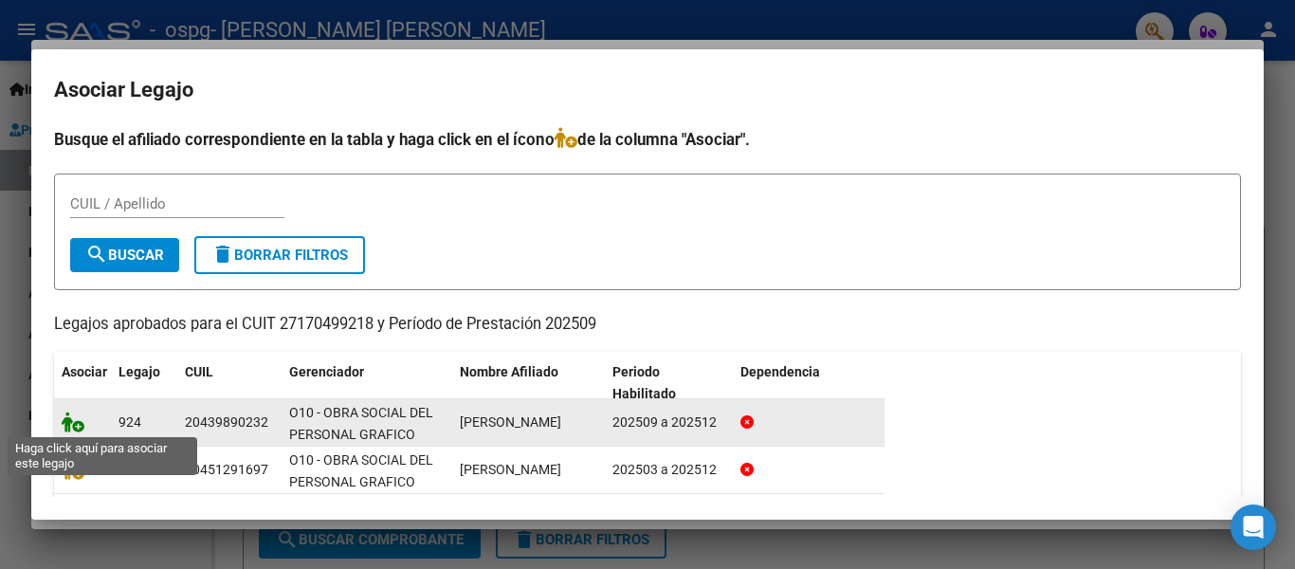
click at [76, 427] on icon at bounding box center [73, 421] width 23 height 21
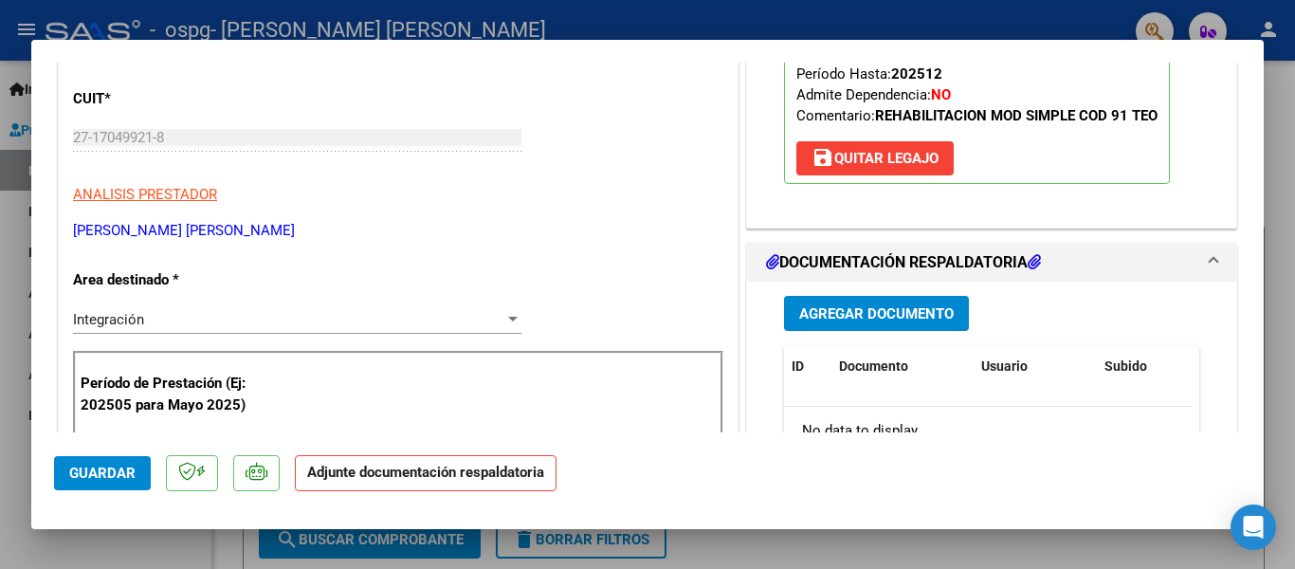
scroll to position [259, 0]
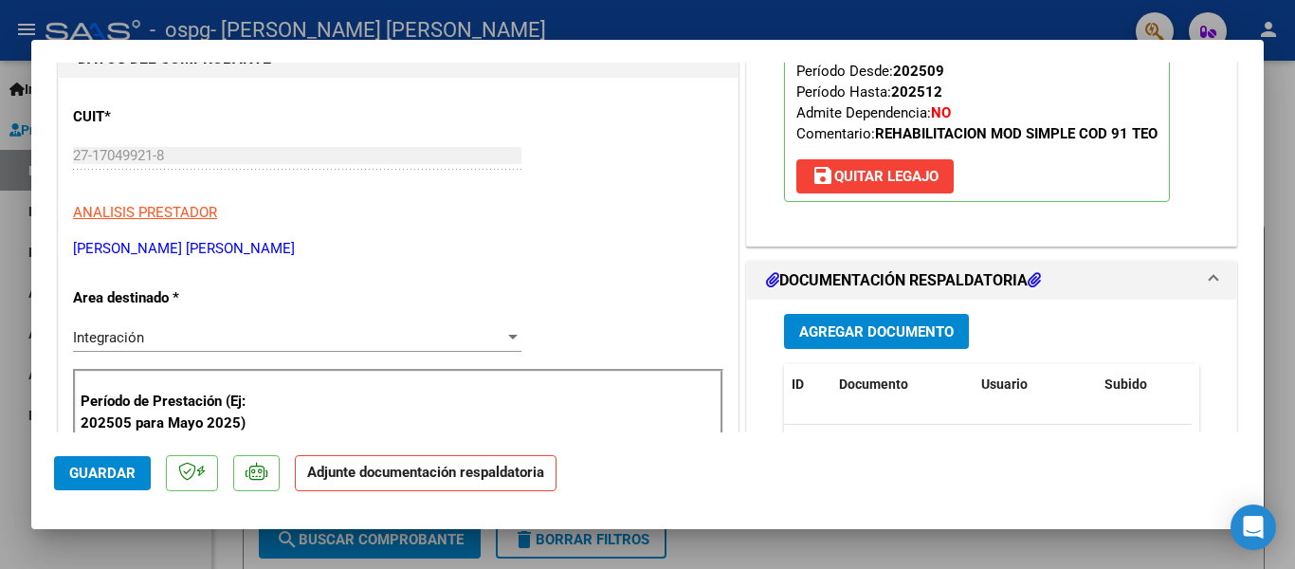
click at [917, 324] on span "Agregar Documento" at bounding box center [876, 331] width 154 height 17
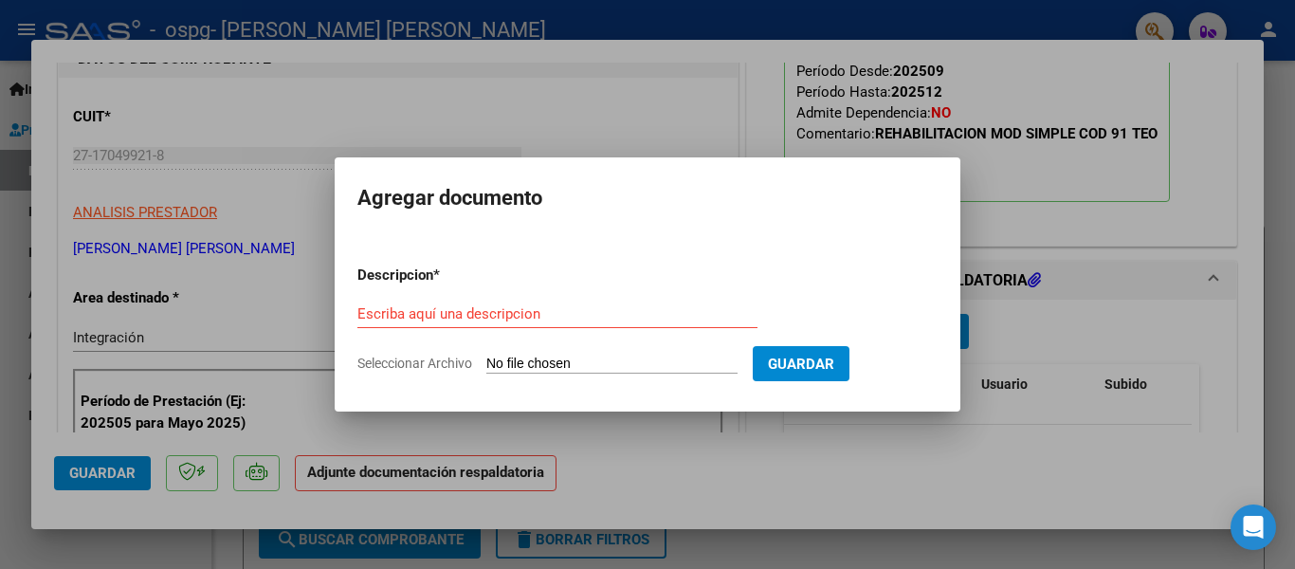
click at [499, 360] on input "Seleccionar Archivo" at bounding box center [611, 364] width 251 height 18
type input "C:\fakepath\ASISTENCIA SEPT.pdf"
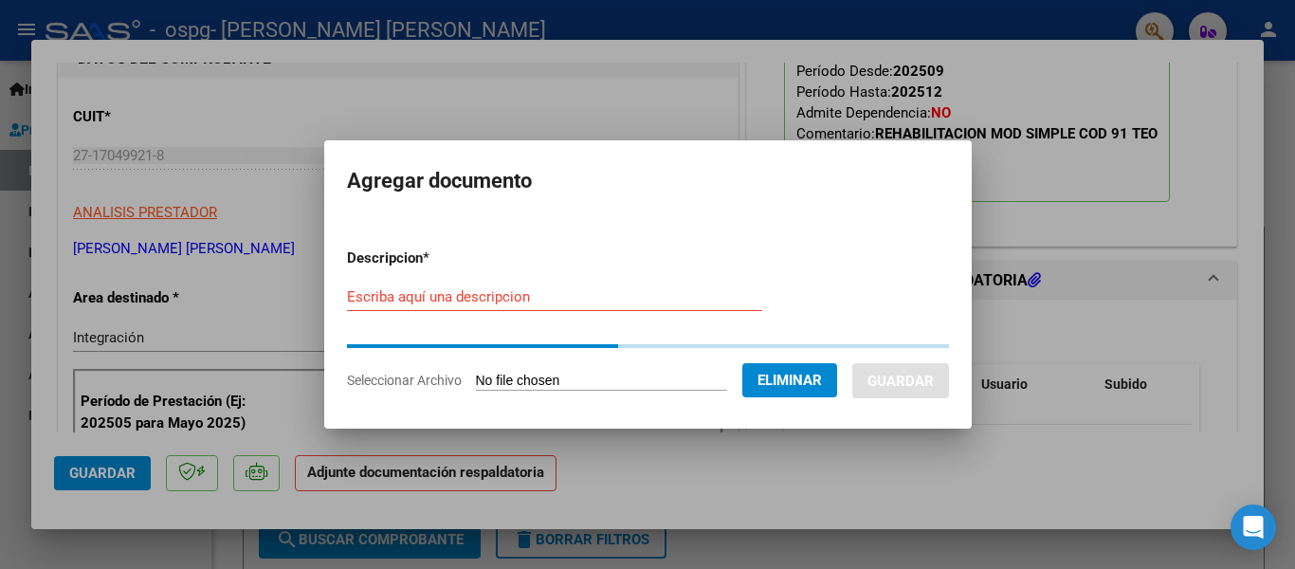
click at [532, 300] on input "Escriba aquí una descripcion" at bounding box center [554, 296] width 415 height 17
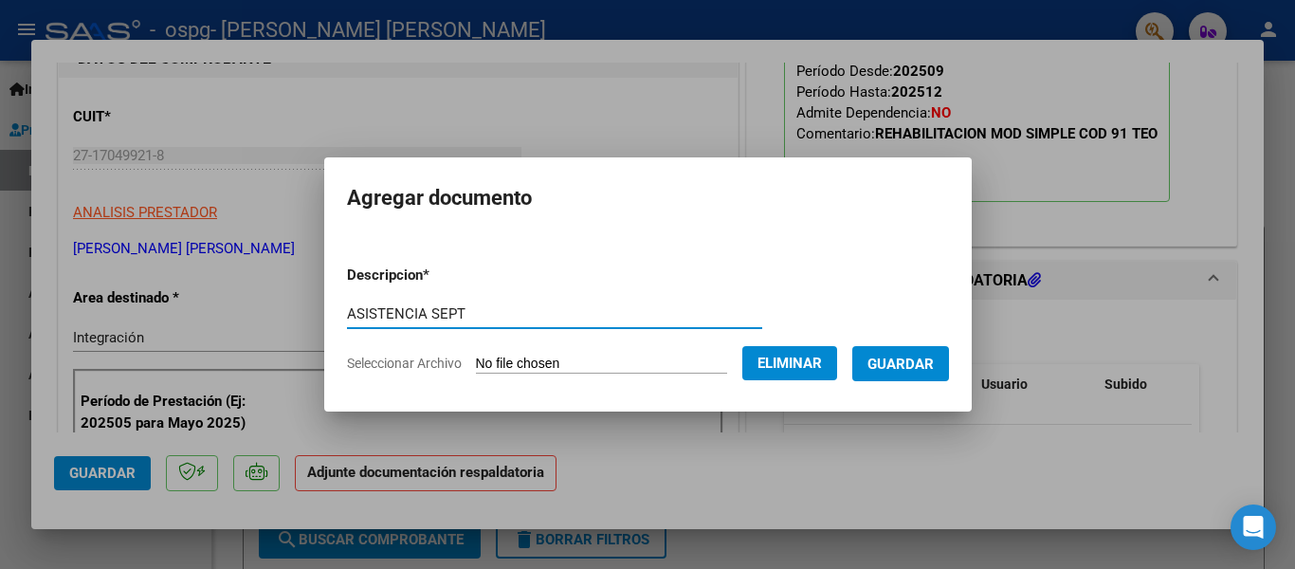
type input "ASISTENCIA SEPT"
click at [893, 358] on span "Guardar" at bounding box center [900, 363] width 66 height 17
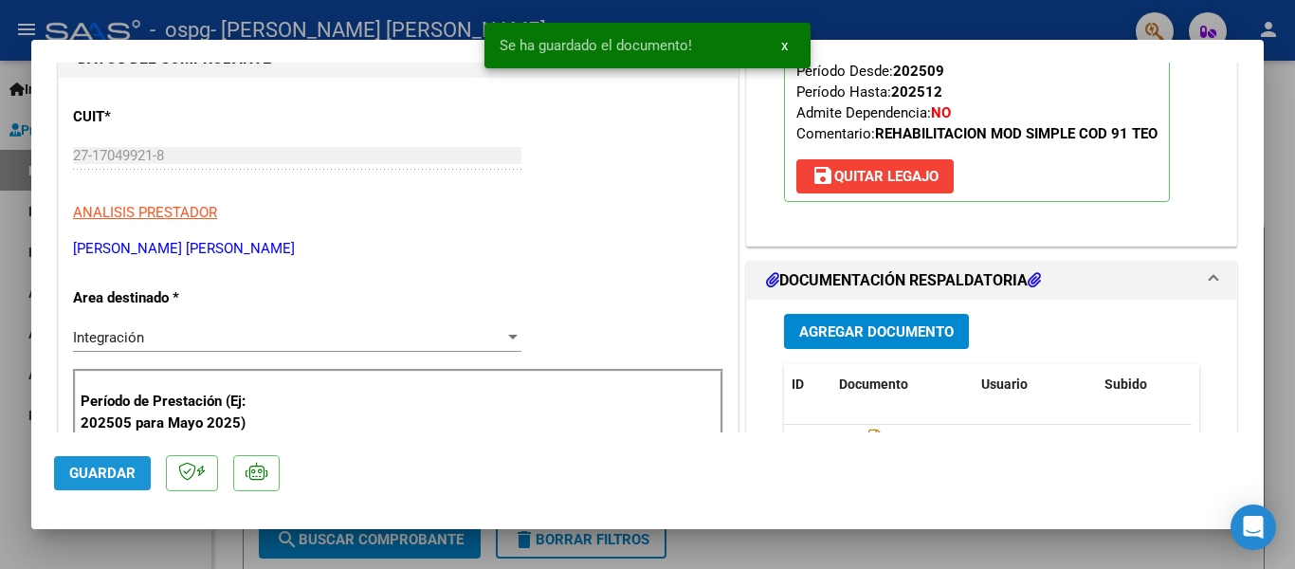
click at [79, 475] on span "Guardar" at bounding box center [102, 472] width 66 height 17
